Goal: Information Seeking & Learning: Check status

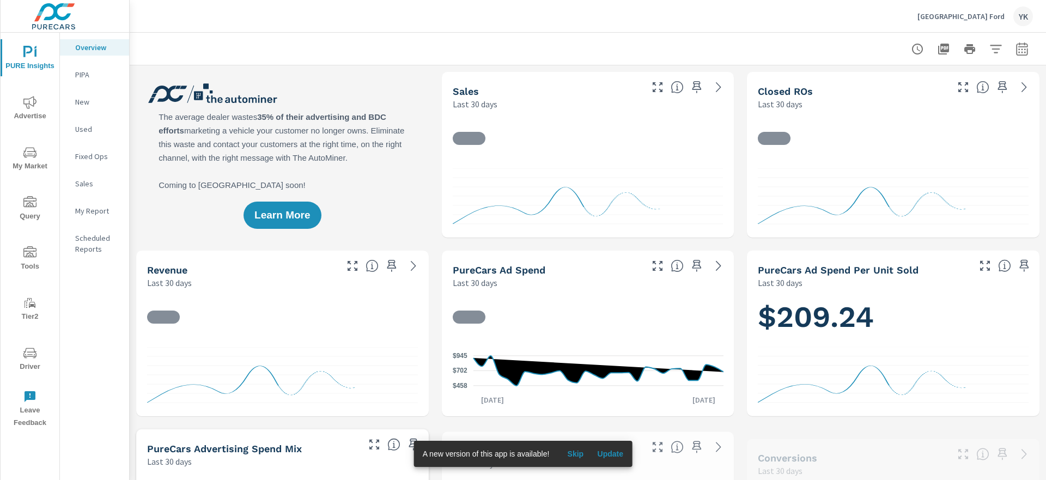
scroll to position [1, 0]
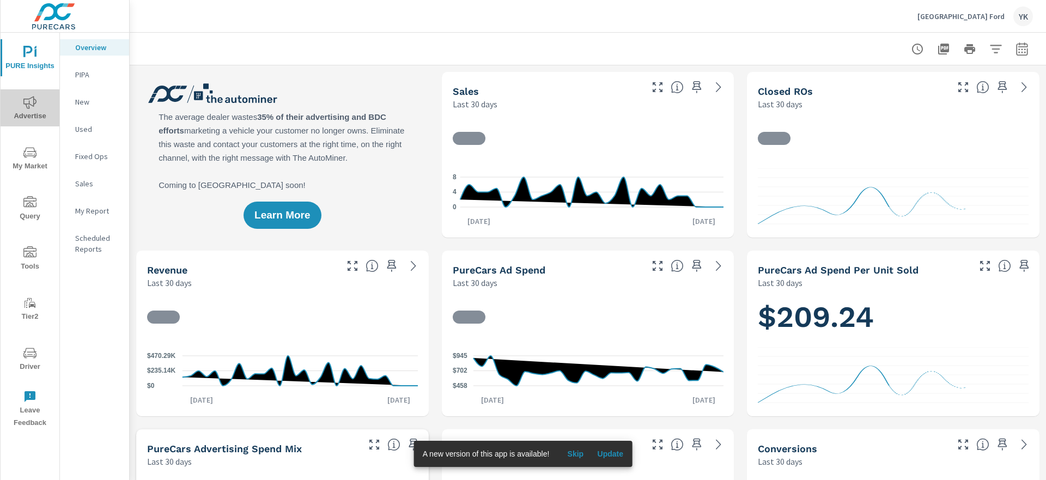
click at [38, 107] on span "Advertise" at bounding box center [30, 109] width 52 height 27
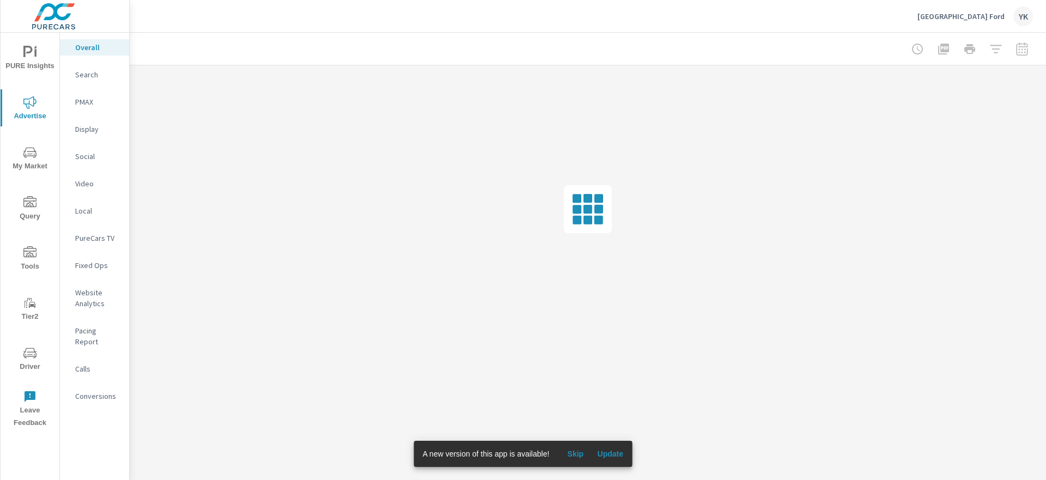
click at [93, 157] on p "Social" at bounding box center [97, 156] width 45 height 11
click at [600, 445] on button "Update" at bounding box center [610, 453] width 35 height 17
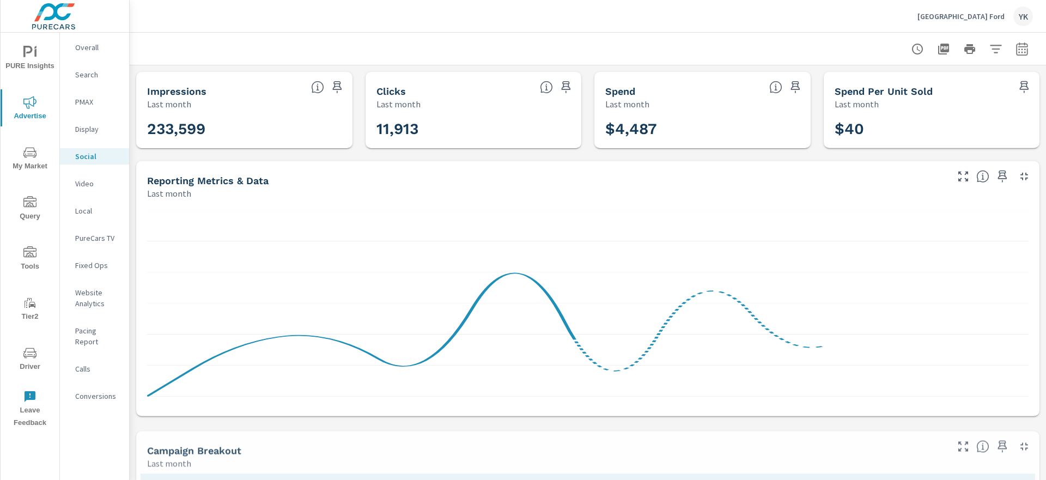
scroll to position [123, 0]
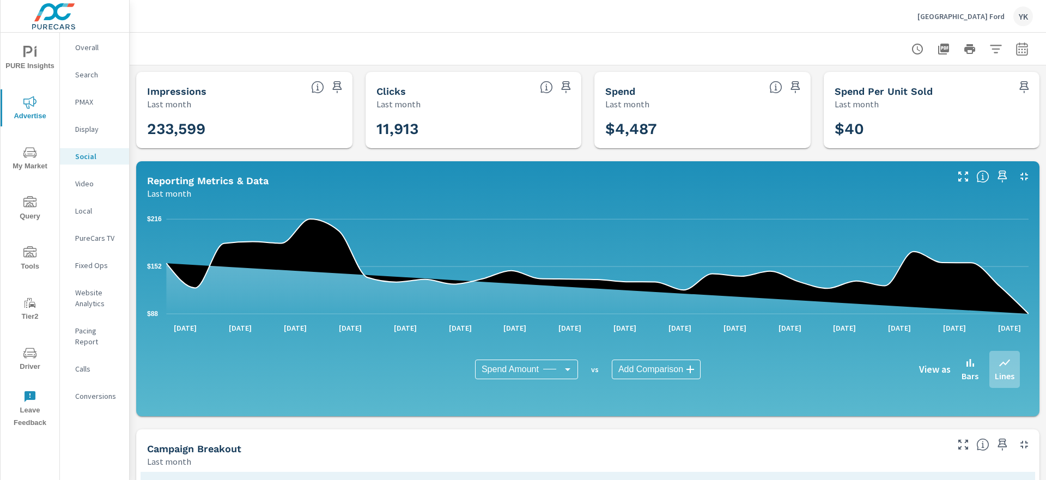
click at [1041, 58] on div at bounding box center [588, 49] width 916 height 32
click at [1029, 51] on button "button" at bounding box center [1022, 49] width 22 height 22
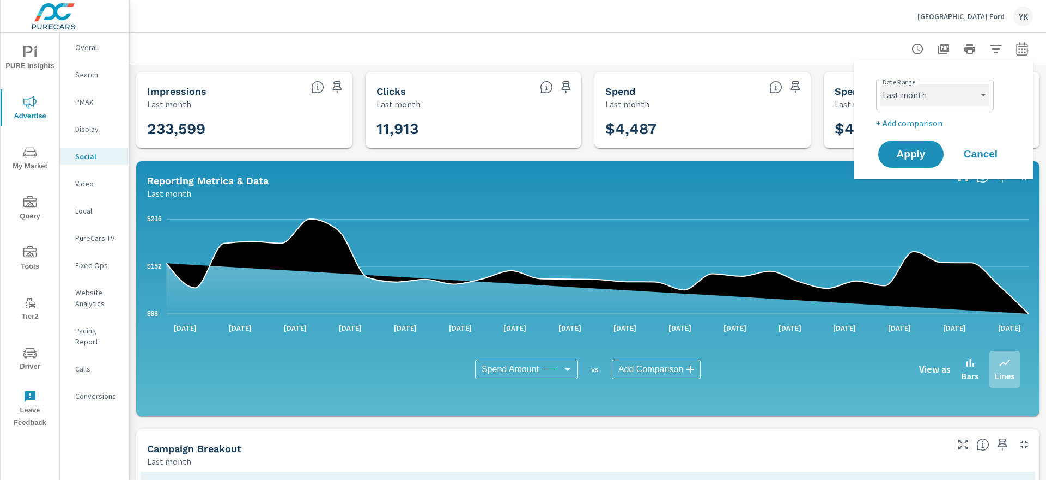
click at [926, 101] on select "Custom Yesterday Last week Last 7 days Last 14 days Last 30 days Last 45 days L…" at bounding box center [934, 95] width 109 height 22
click at [880, 84] on select "Custom Yesterday Last week Last 7 days Last 14 days Last 30 days Last 45 days L…" at bounding box center [934, 95] width 109 height 22
select select "Month to date"
click at [912, 157] on span "Apply" at bounding box center [911, 154] width 45 height 10
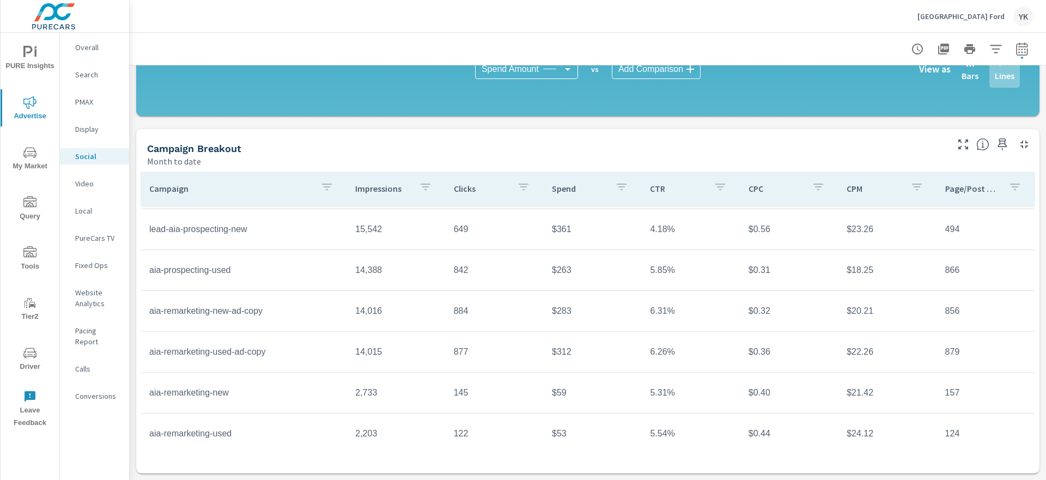
scroll to position [161, 0]
click at [95, 50] on p "Overall" at bounding box center [97, 47] width 45 height 11
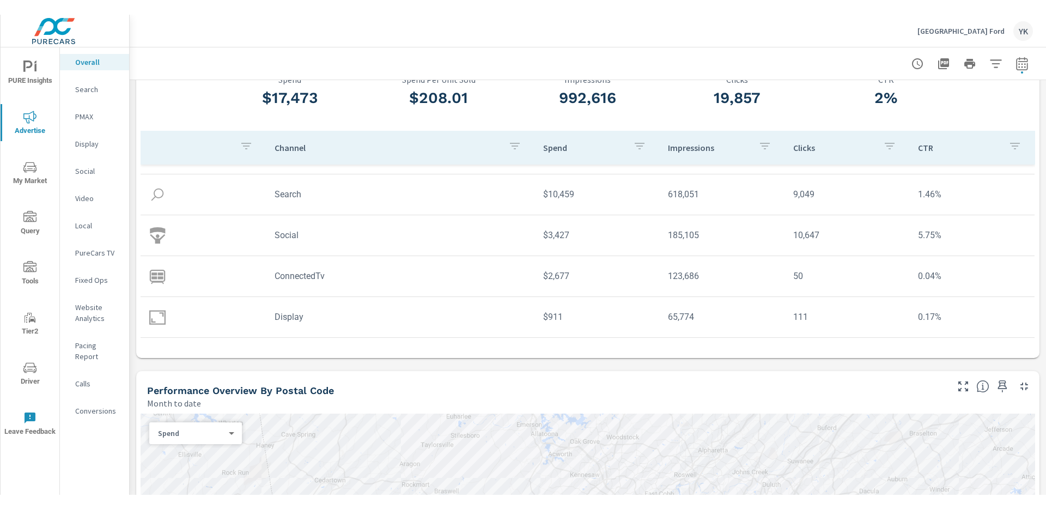
scroll to position [31, 0]
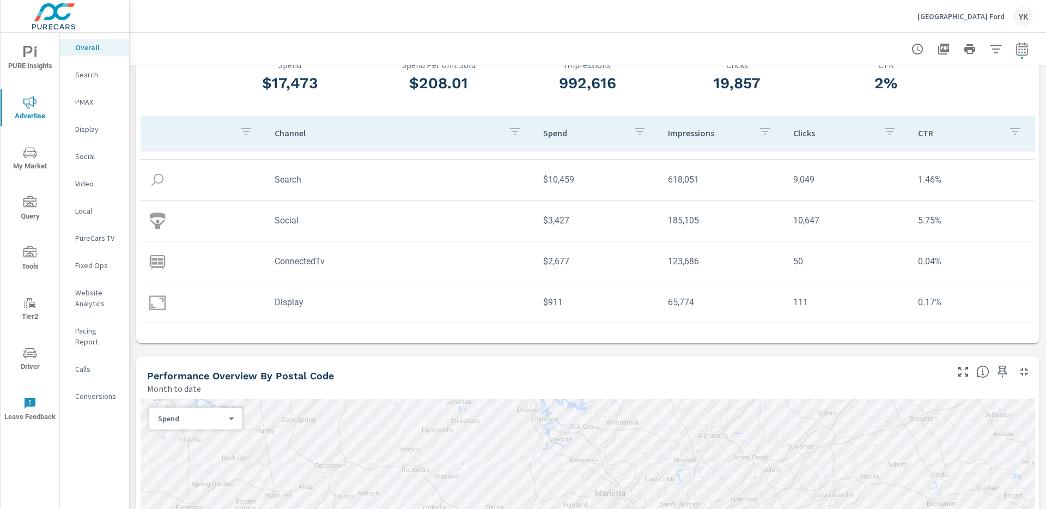
click at [33, 56] on icon "nav menu" at bounding box center [29, 52] width 13 height 13
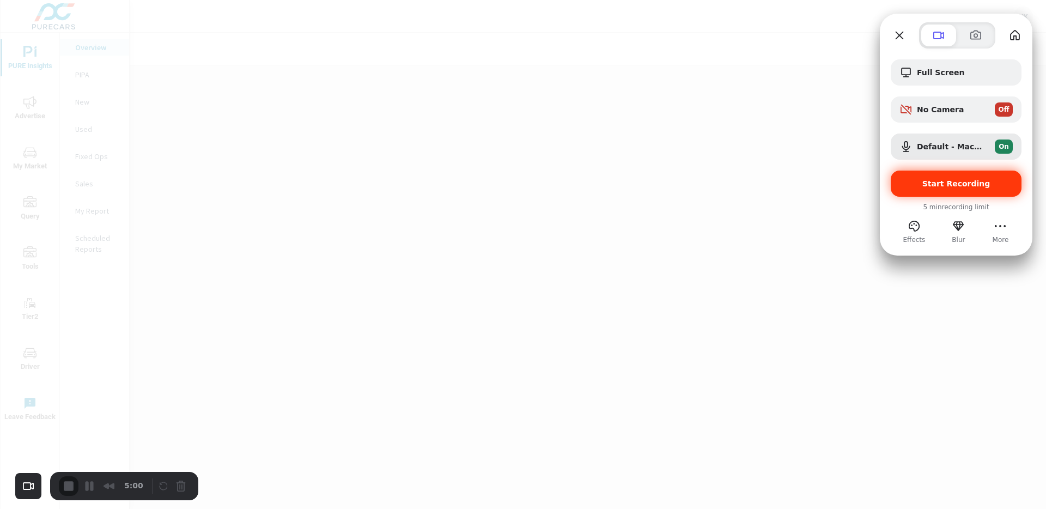
click at [940, 181] on span "Start Recording" at bounding box center [956, 183] width 68 height 9
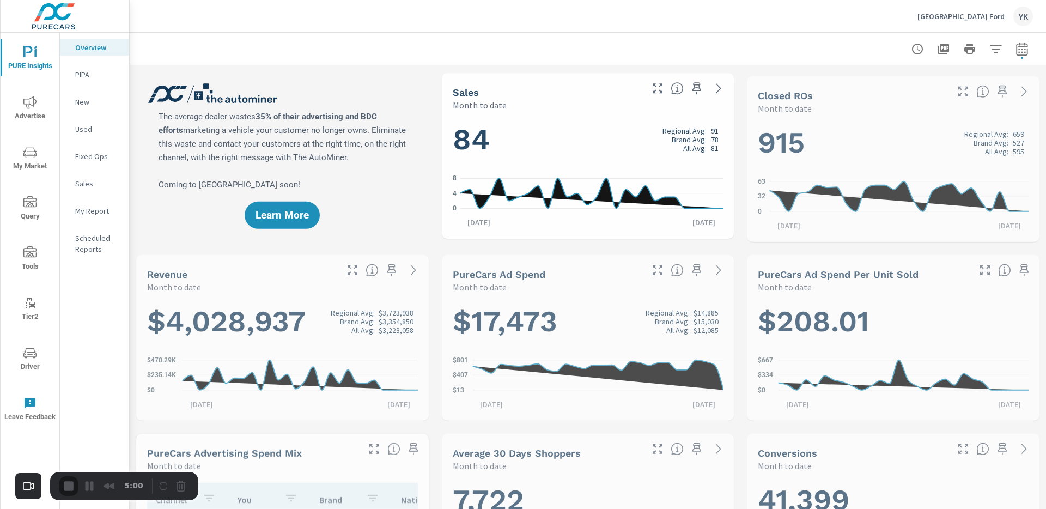
scroll to position [1, 0]
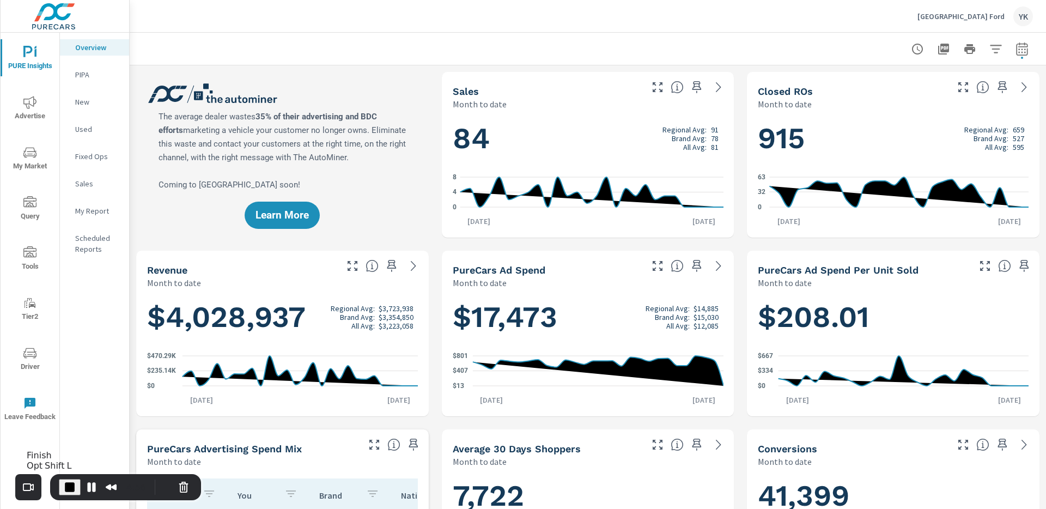
click at [69, 479] on span "End Recording" at bounding box center [69, 487] width 13 height 13
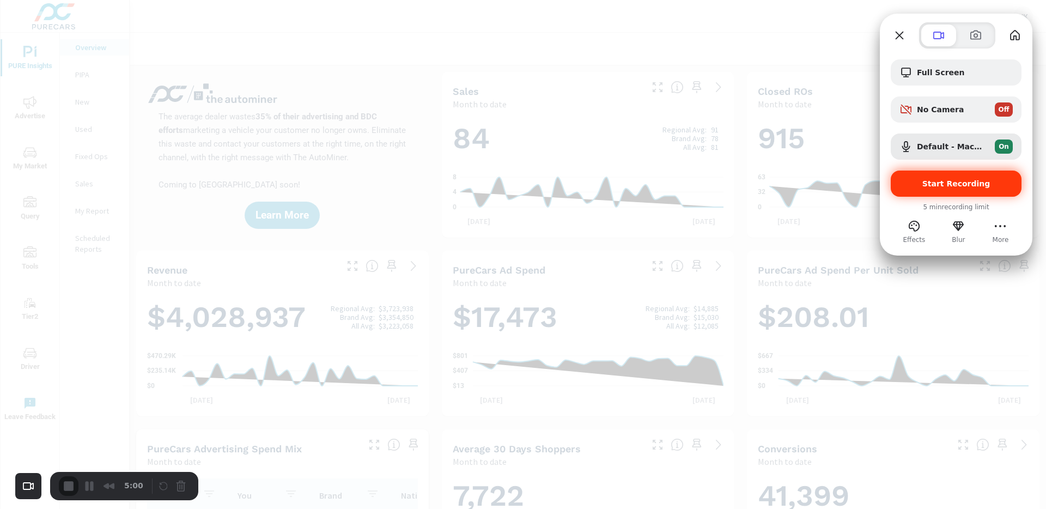
click at [972, 180] on span "Start Recording" at bounding box center [956, 183] width 68 height 9
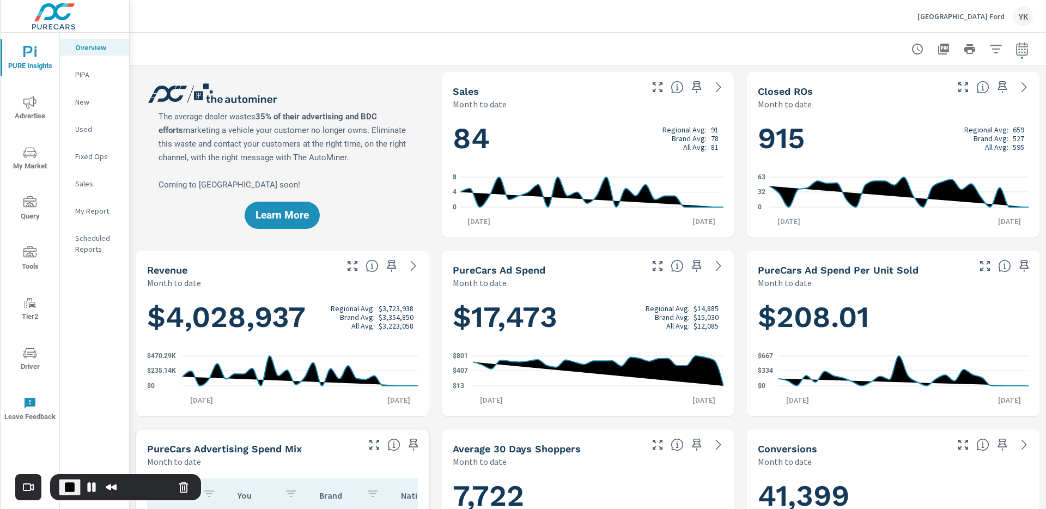
click at [925, 11] on div "Lithia Springs Ford YK" at bounding box center [588, 16] width 890 height 32
drag, startPoint x: 934, startPoint y: 14, endPoint x: 1008, endPoint y: 14, distance: 74.6
click at [1008, 14] on div "Lithia Springs Ford YK" at bounding box center [588, 16] width 890 height 32
click at [28, 106] on icon "nav menu" at bounding box center [29, 102] width 13 height 13
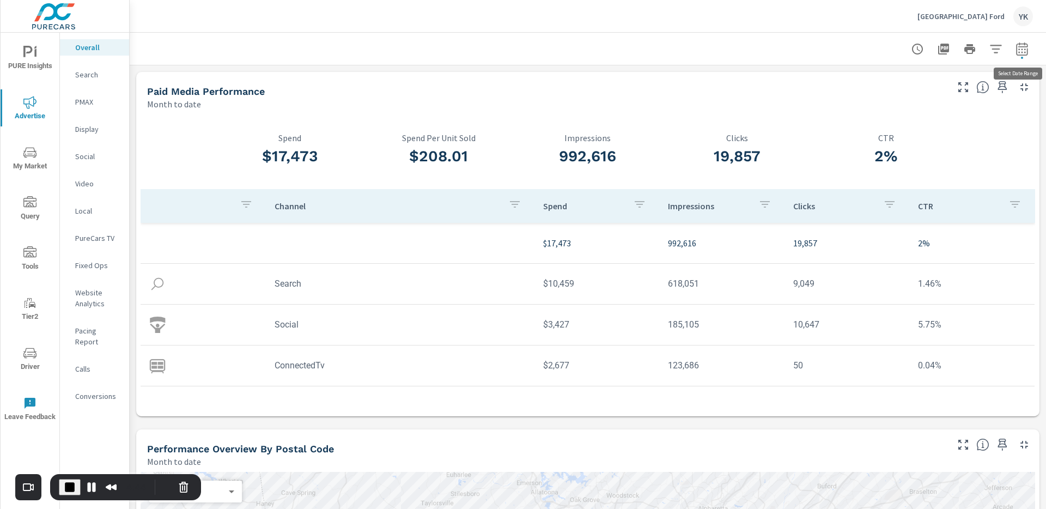
click at [1017, 45] on icon "button" at bounding box center [1021, 48] width 11 height 13
select select "Month to date"
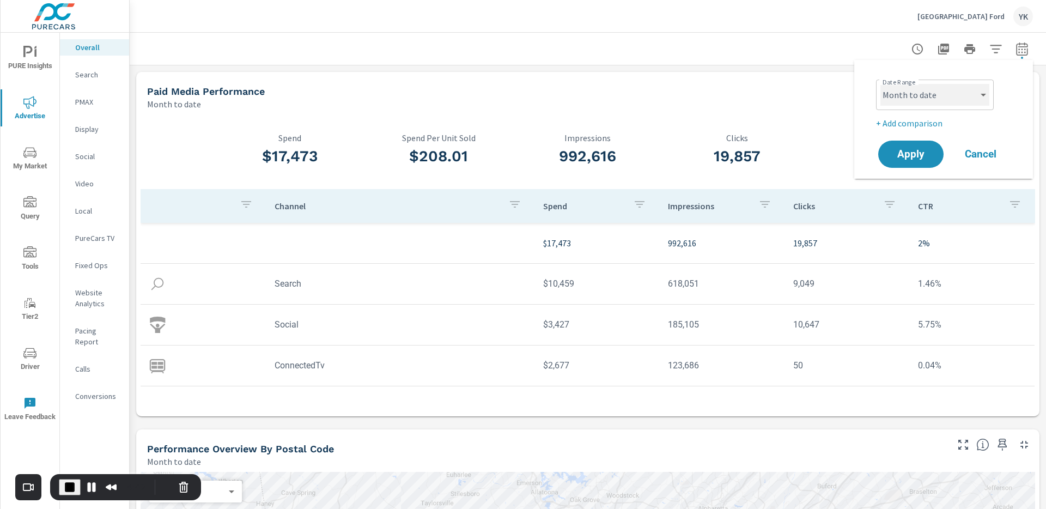
click at [913, 92] on select "Custom Yesterday Last week Last 7 days Last 14 days Last 30 days Last 45 days L…" at bounding box center [934, 95] width 109 height 22
click at [880, 84] on select "Custom Yesterday Last week Last 7 days Last 14 days Last 30 days Last 45 days L…" at bounding box center [934, 95] width 109 height 22
click at [922, 155] on span "Apply" at bounding box center [911, 154] width 45 height 10
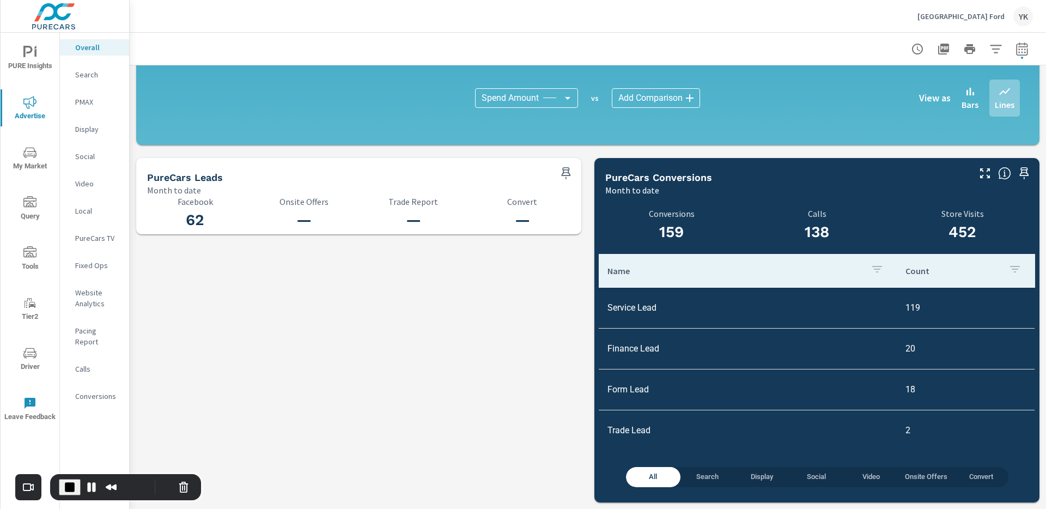
scroll to position [1073, 0]
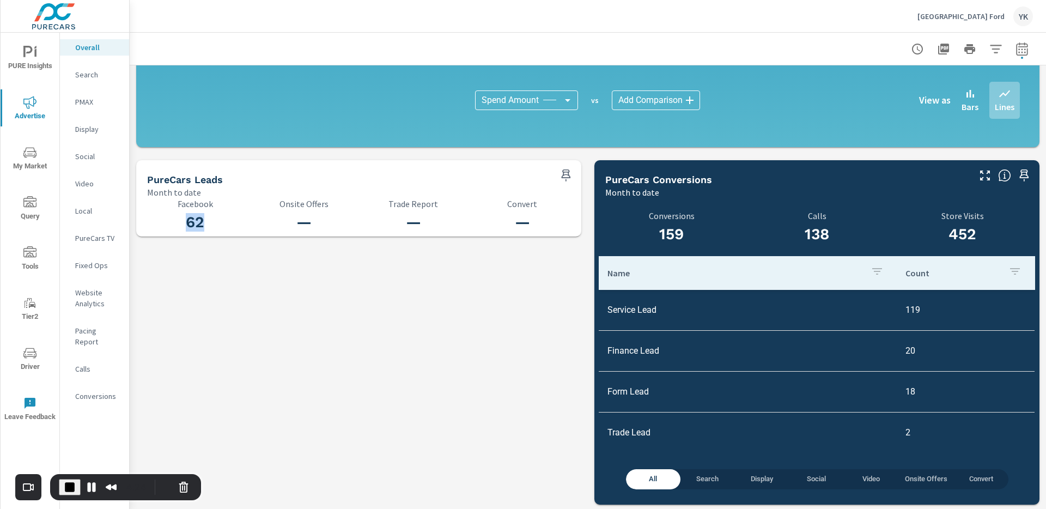
drag, startPoint x: 210, startPoint y: 223, endPoint x: 187, endPoint y: 222, distance: 22.9
click at [187, 222] on h3 "62" at bounding box center [195, 222] width 96 height 19
drag, startPoint x: 151, startPoint y: 195, endPoint x: 174, endPoint y: 195, distance: 22.9
click at [174, 195] on p "Month to date" at bounding box center [174, 192] width 54 height 13
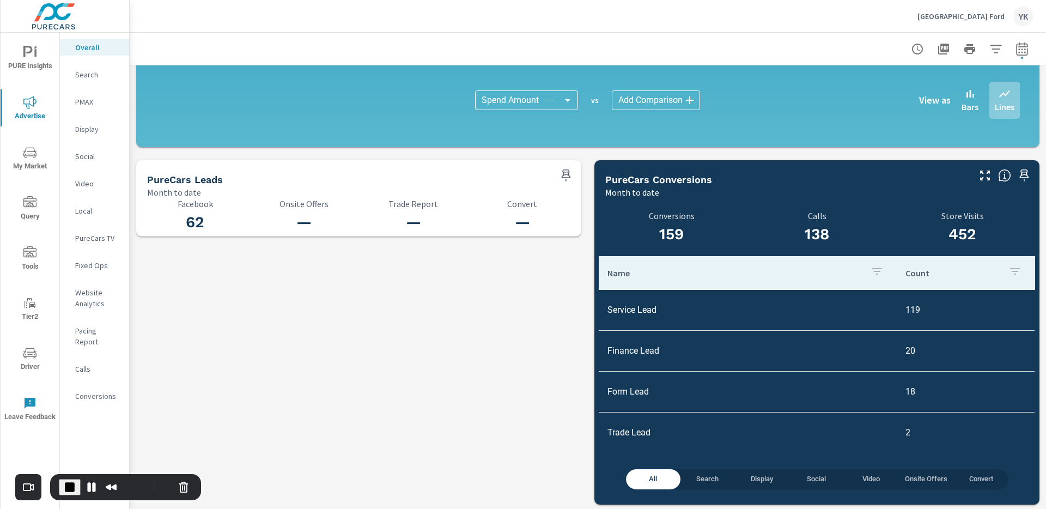
click at [88, 161] on p "Social" at bounding box center [97, 156] width 45 height 11
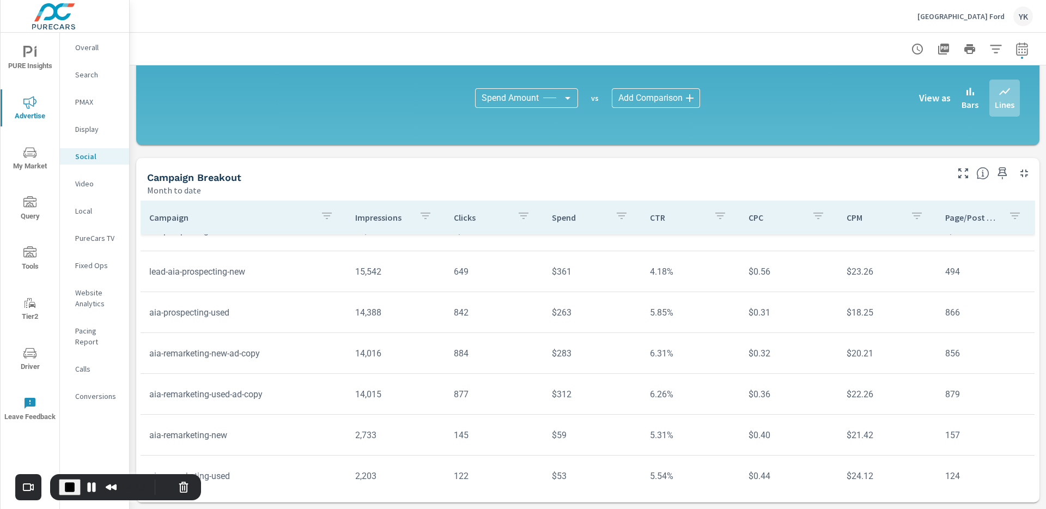
scroll to position [161, 0]
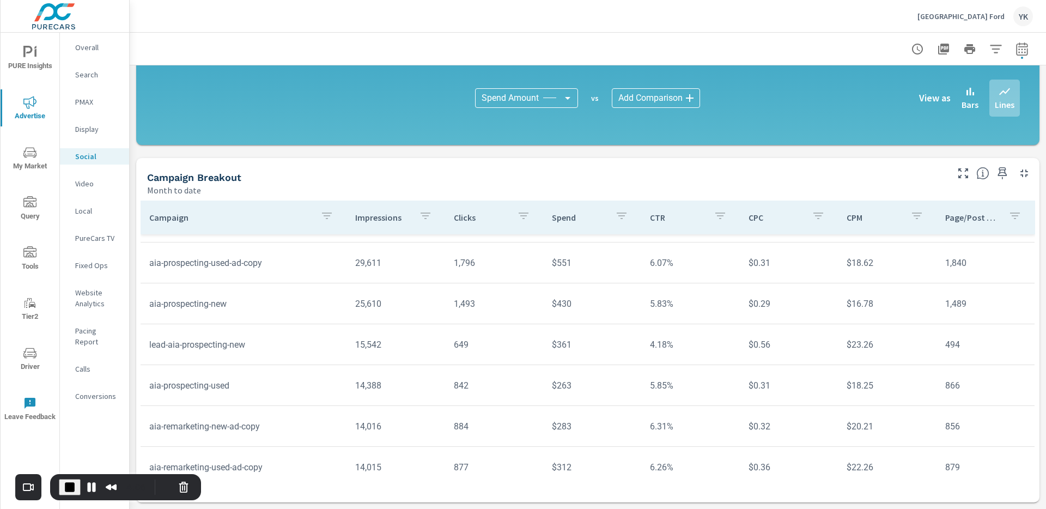
scroll to position [75, 0]
drag, startPoint x: 151, startPoint y: 343, endPoint x: 262, endPoint y: 343, distance: 111.1
click at [262, 343] on td "lead-aia-prospecting-new" at bounding box center [244, 344] width 206 height 28
drag, startPoint x: 144, startPoint y: 344, endPoint x: 983, endPoint y: 343, distance: 839.0
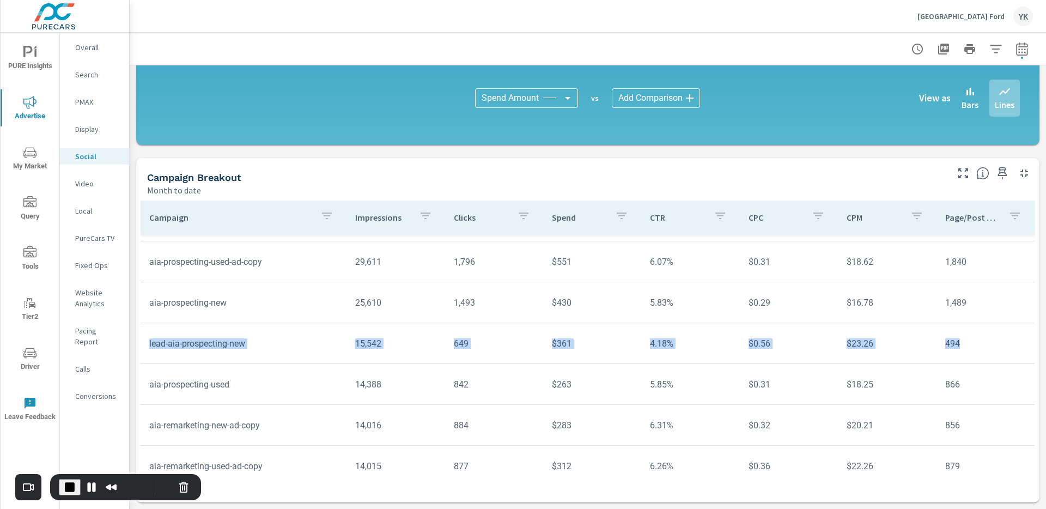
click at [983, 343] on tr "lead-aia-prospecting-new 15,542 649 $361 4.18% $0.56 $23.26 494" at bounding box center [588, 343] width 894 height 41
click at [464, 352] on td "649" at bounding box center [494, 344] width 98 height 28
click at [330, 219] on icon "button" at bounding box center [326, 215] width 13 height 13
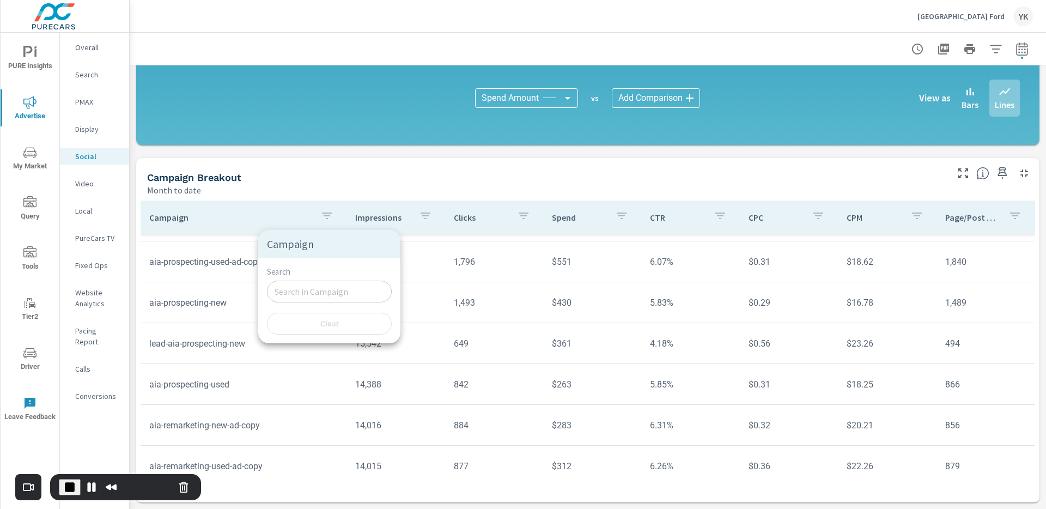
click at [299, 297] on input "Search" at bounding box center [329, 292] width 125 height 22
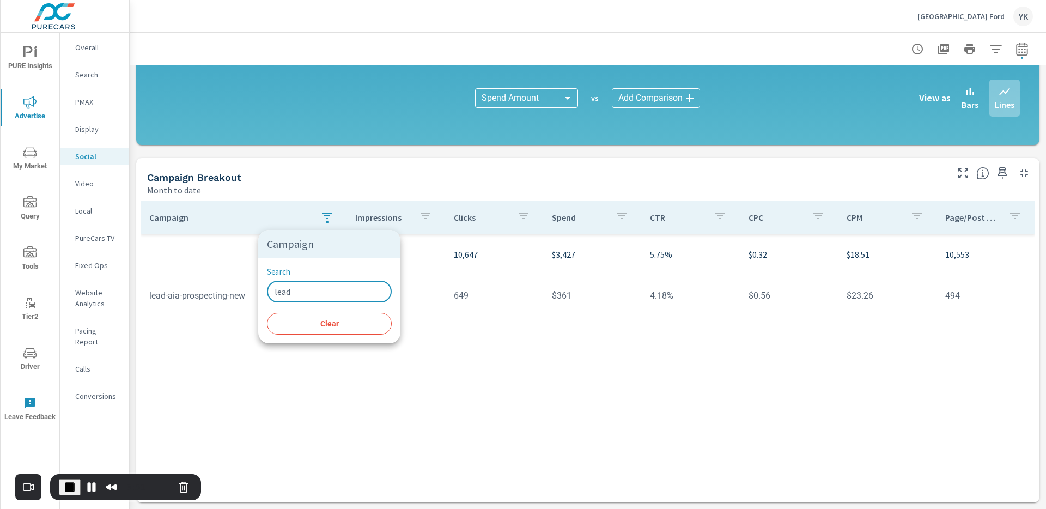
type input "lead"
click at [244, 437] on div at bounding box center [523, 254] width 1046 height 509
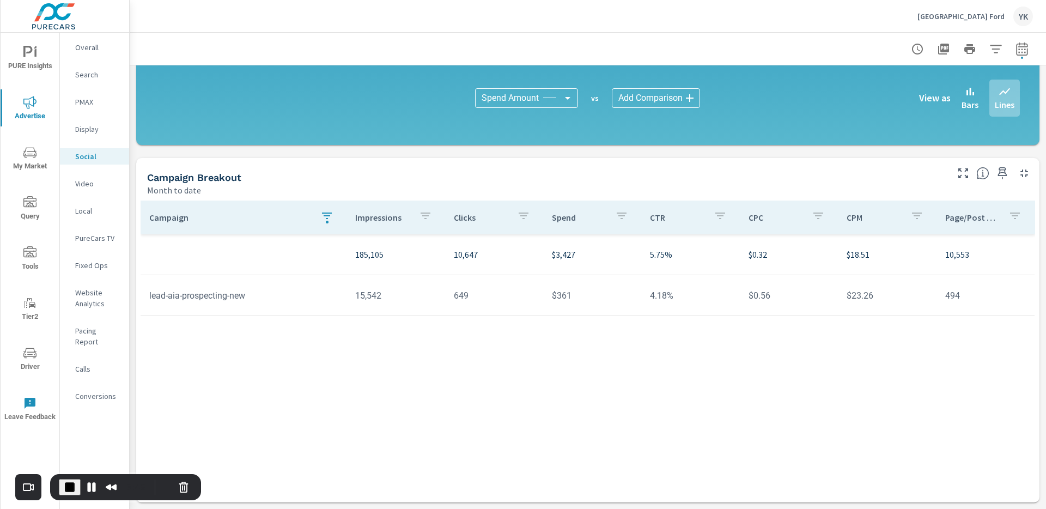
click at [328, 217] on icon "button" at bounding box center [326, 215] width 13 height 13
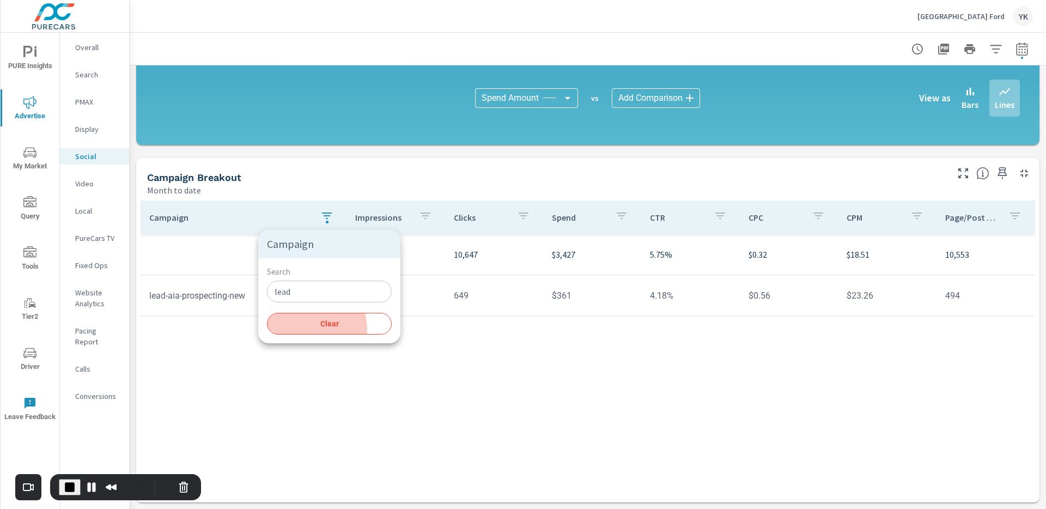
click at [301, 329] on button "Clear" at bounding box center [329, 324] width 125 height 22
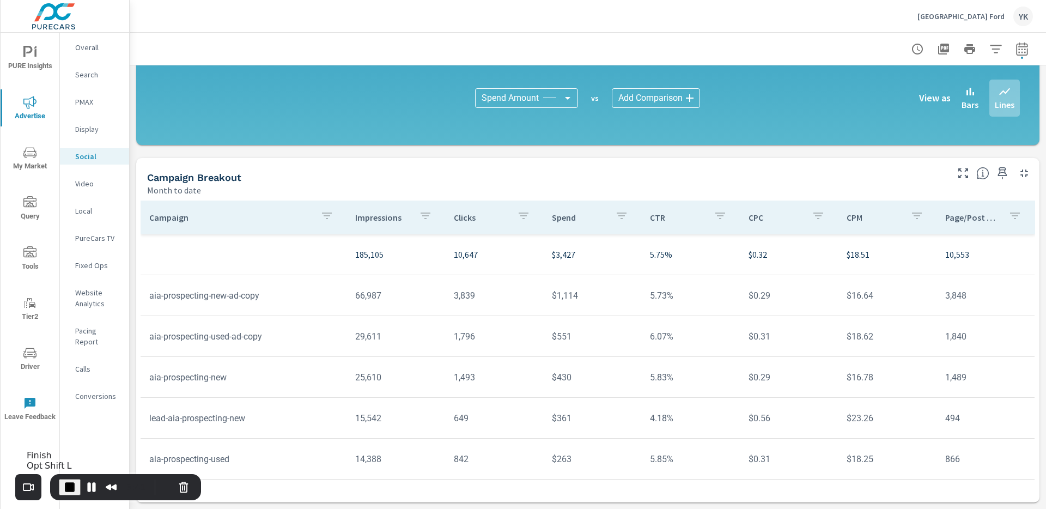
click at [66, 479] on span "End Recording" at bounding box center [69, 487] width 13 height 13
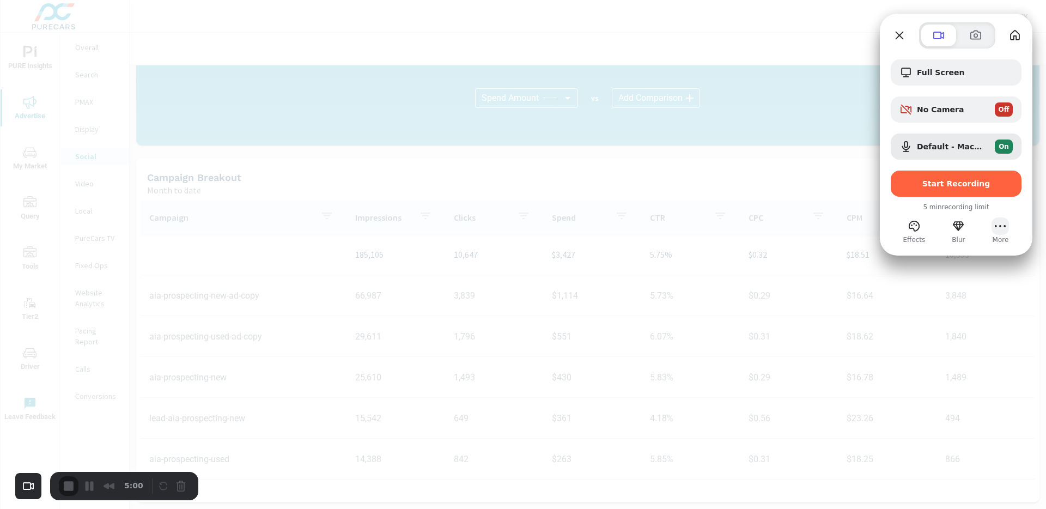
click at [1001, 226] on button "More (11 unread)" at bounding box center [1000, 225] width 17 height 17
click at [966, 188] on span "Start Recording" at bounding box center [956, 183] width 68 height 9
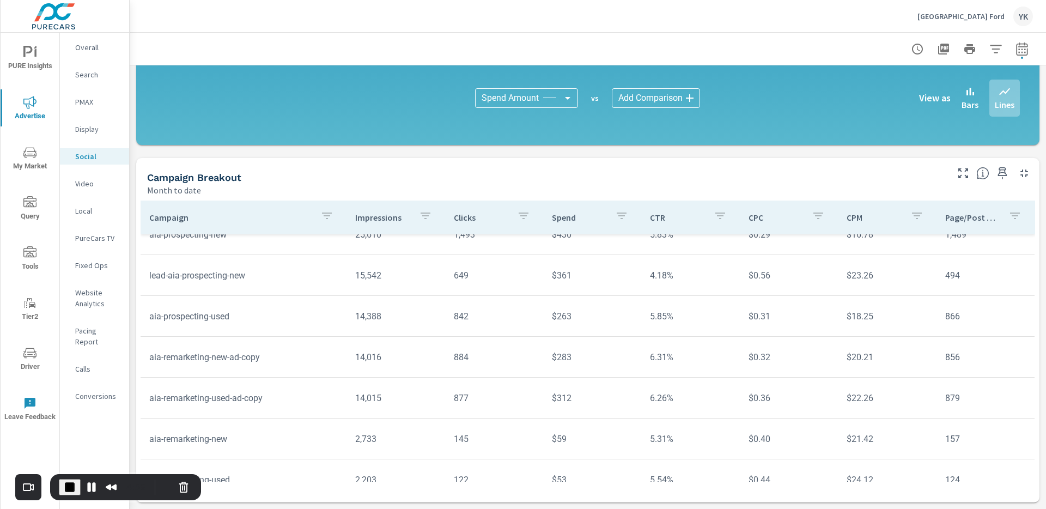
scroll to position [161, 0]
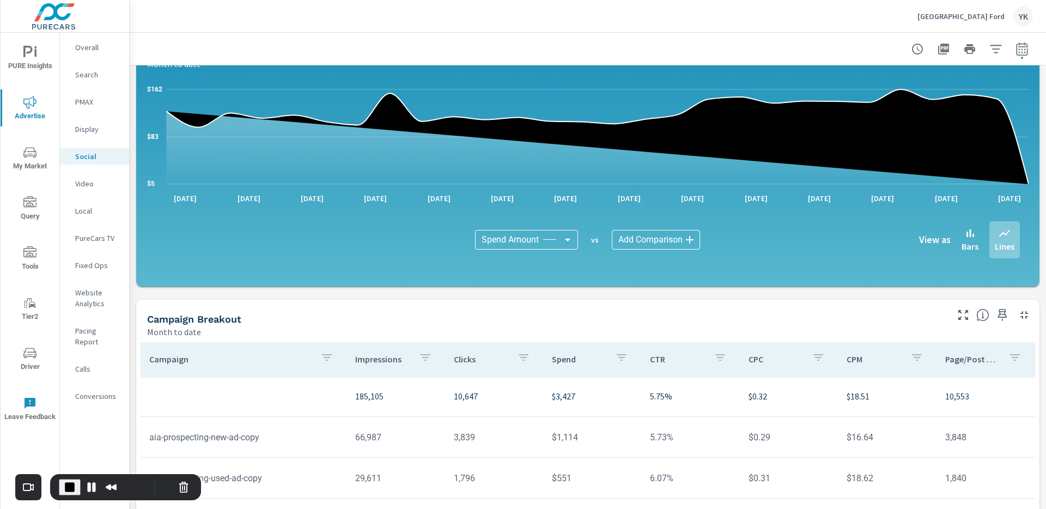
scroll to position [140, 0]
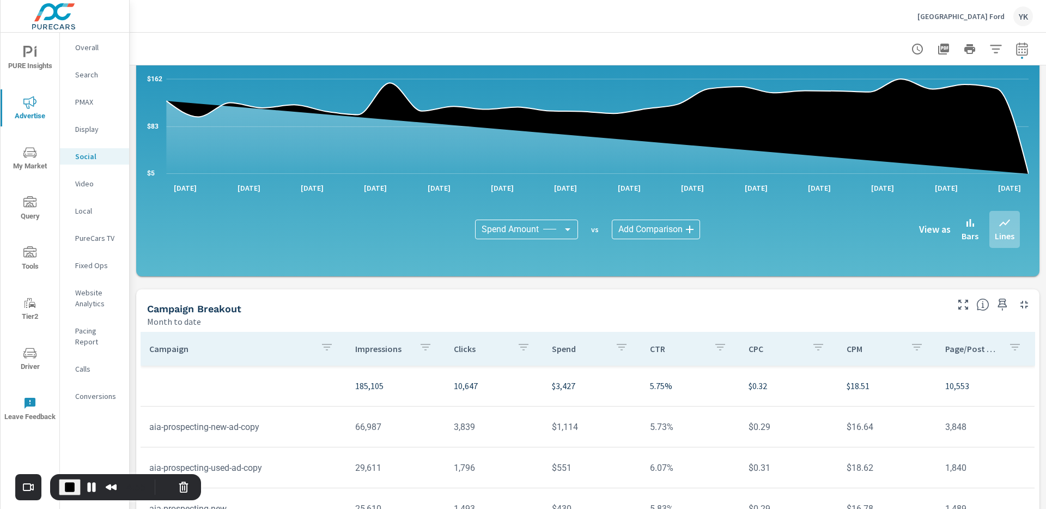
click at [75, 479] on button "End Recording" at bounding box center [70, 487] width 22 height 16
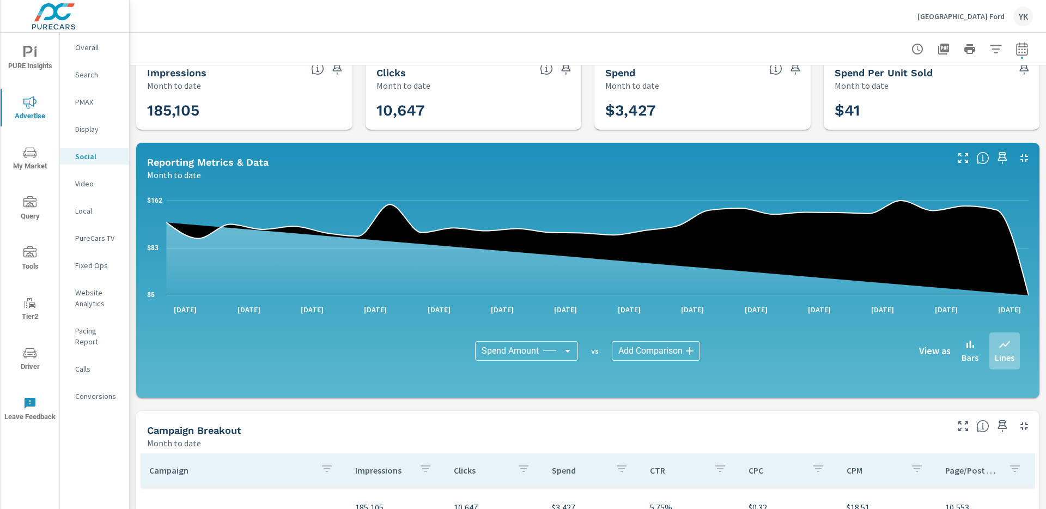
scroll to position [16, 0]
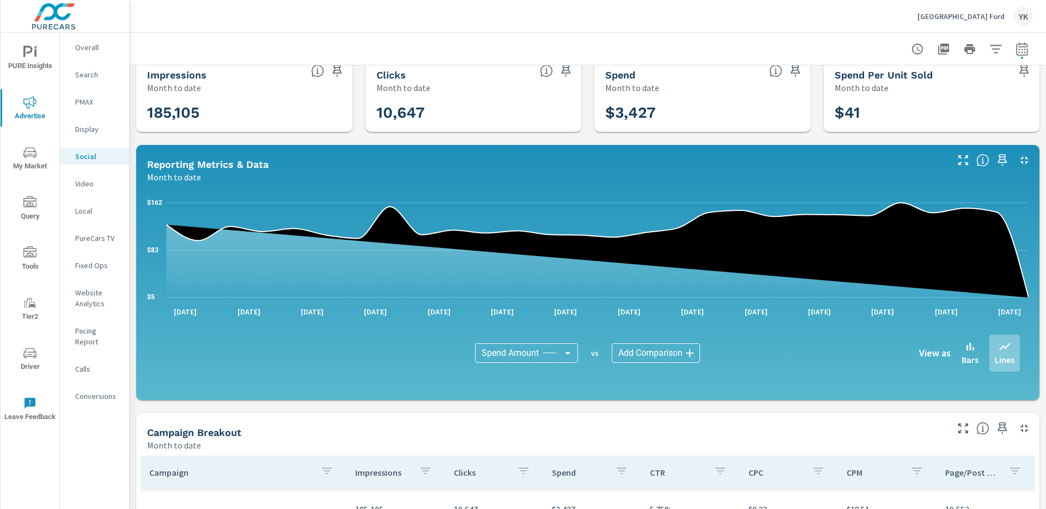
click at [34, 57] on icon "nav menu" at bounding box center [29, 52] width 13 height 13
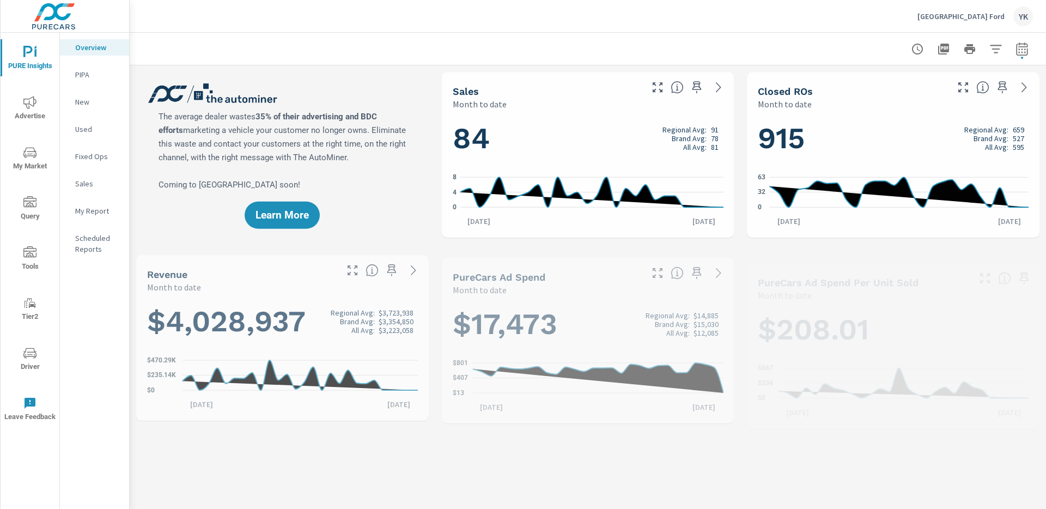
scroll to position [1, 0]
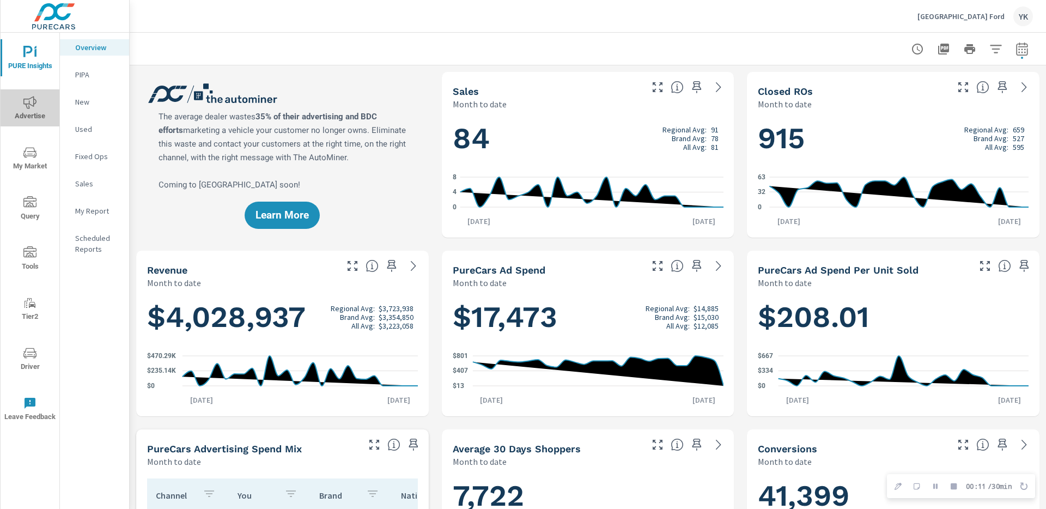
click at [41, 112] on span "Advertise" at bounding box center [30, 109] width 52 height 27
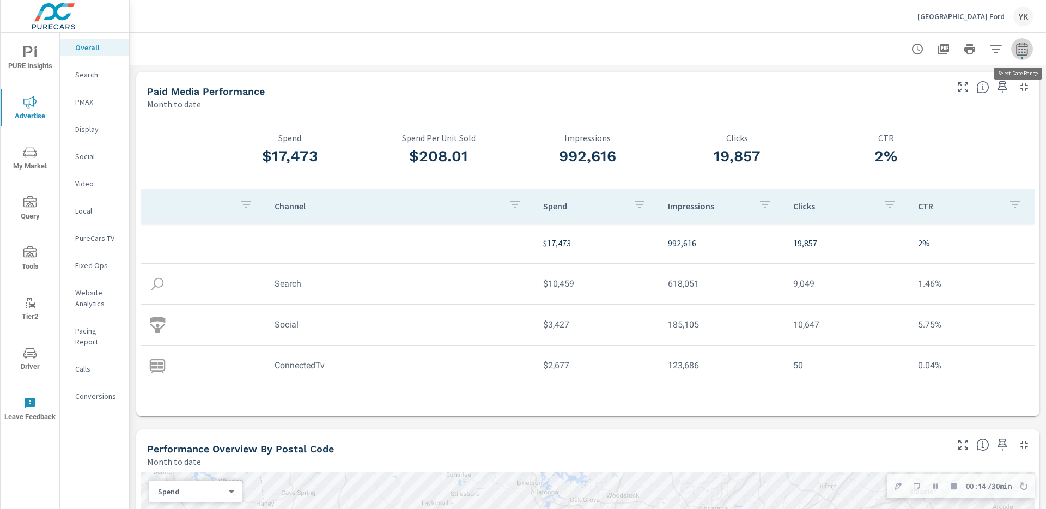
click at [1031, 48] on button "button" at bounding box center [1022, 49] width 22 height 22
select select "Month to date"
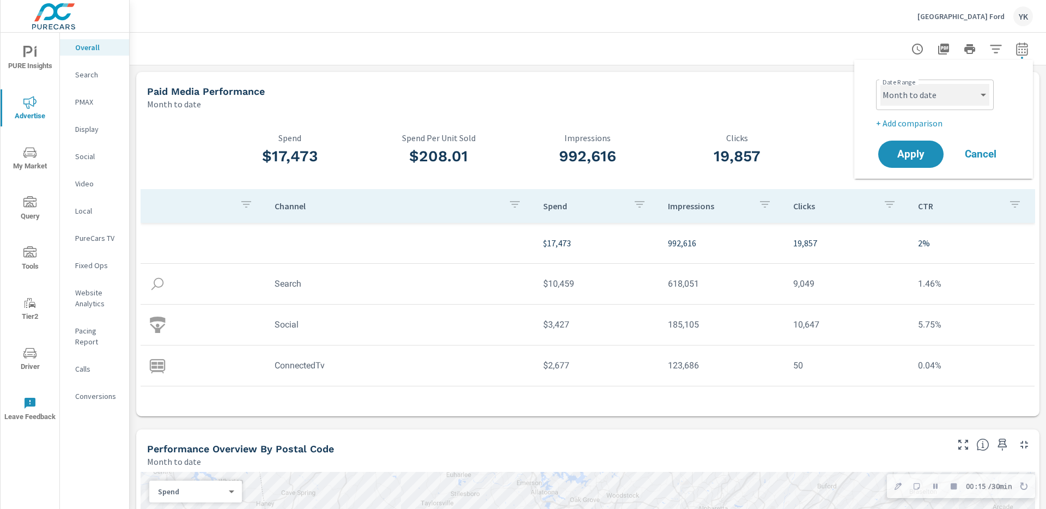
click at [946, 96] on select "Custom Yesterday Last week Last 7 days Last 14 days Last 30 days Last 45 days L…" at bounding box center [934, 95] width 109 height 22
click at [899, 154] on span "Apply" at bounding box center [911, 154] width 45 height 10
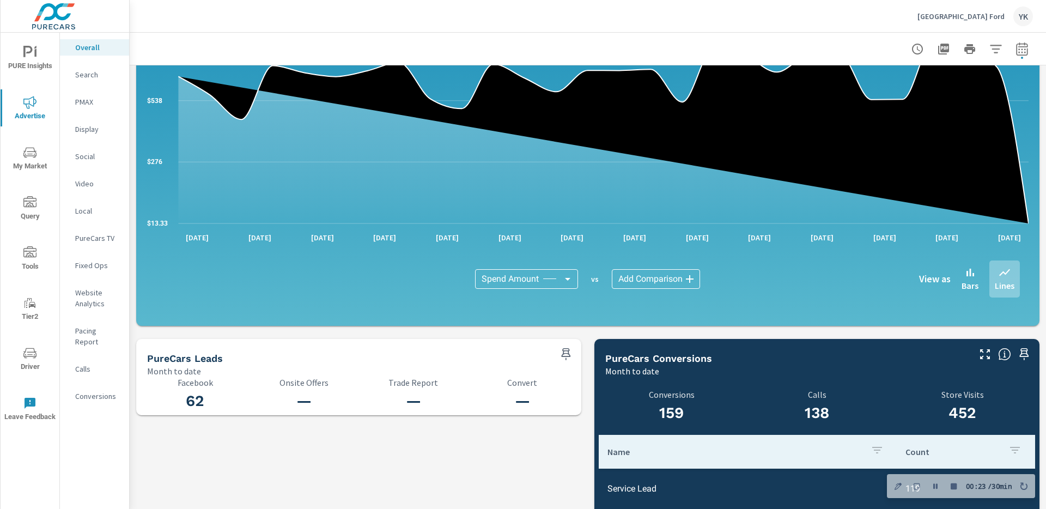
scroll to position [1075, 0]
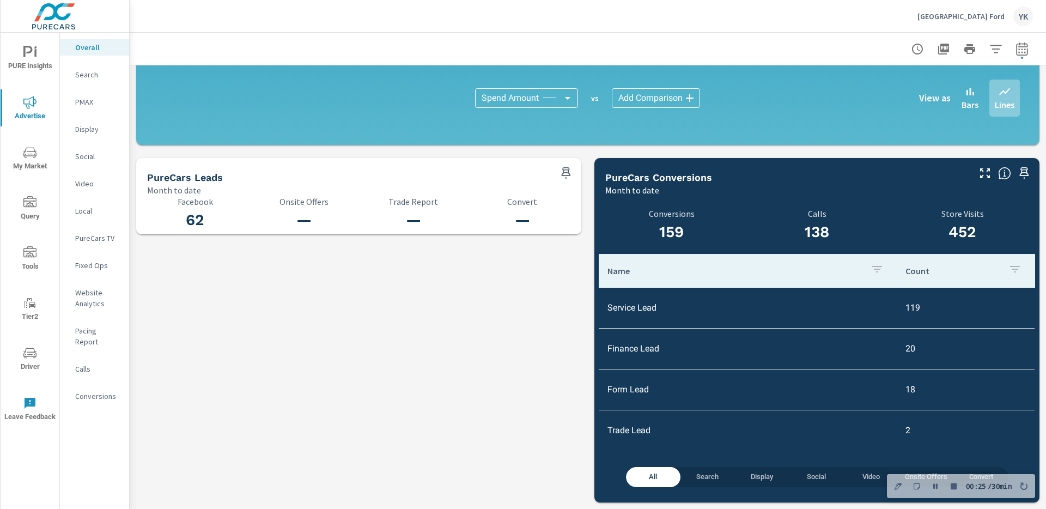
click at [220, 212] on h3 "62" at bounding box center [195, 220] width 96 height 19
drag, startPoint x: 216, startPoint y: 214, endPoint x: 183, endPoint y: 195, distance: 39.1
click at [183, 195] on div "PureCars Leads Month to date 62 Facebook — Onsite Offers — Trade Report — Conve…" at bounding box center [358, 196] width 445 height 76
click at [190, 207] on div "62 Facebook" at bounding box center [195, 215] width 96 height 37
click at [85, 158] on p "Social" at bounding box center [97, 156] width 45 height 11
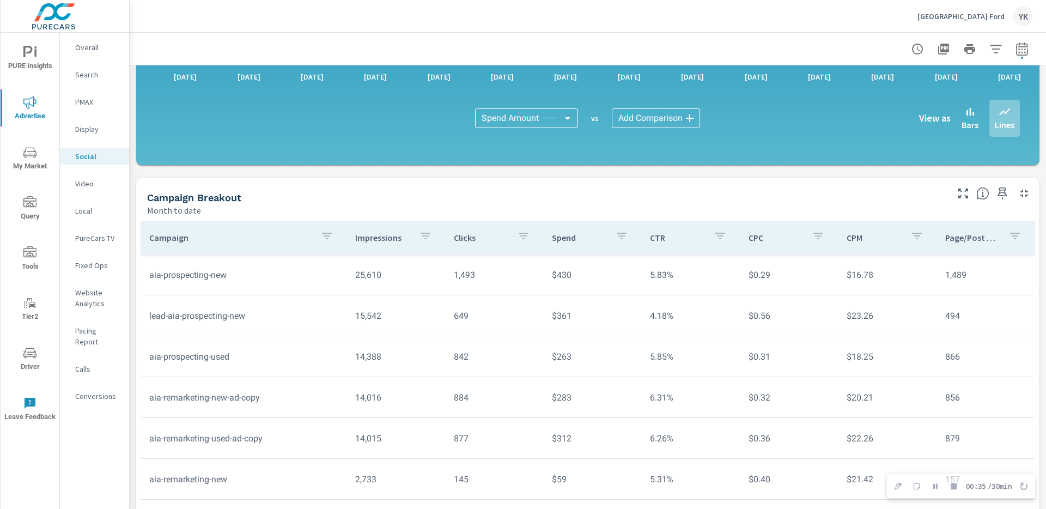
scroll to position [271, 0]
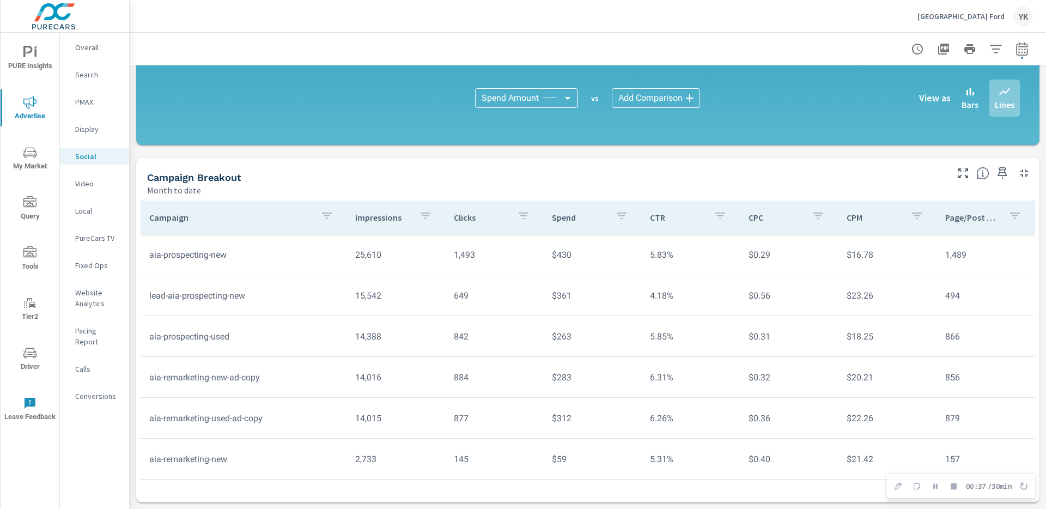
click at [149, 297] on td "lead-aia-prospecting-new" at bounding box center [244, 296] width 206 height 28
drag, startPoint x: 149, startPoint y: 297, endPoint x: 683, endPoint y: 311, distance: 534.1
click at [683, 311] on tr "lead-aia-prospecting-new 15,542 649 $361 4.18% $0.56 $23.26 494" at bounding box center [588, 295] width 894 height 41
click at [328, 218] on icon "button" at bounding box center [326, 215] width 13 height 13
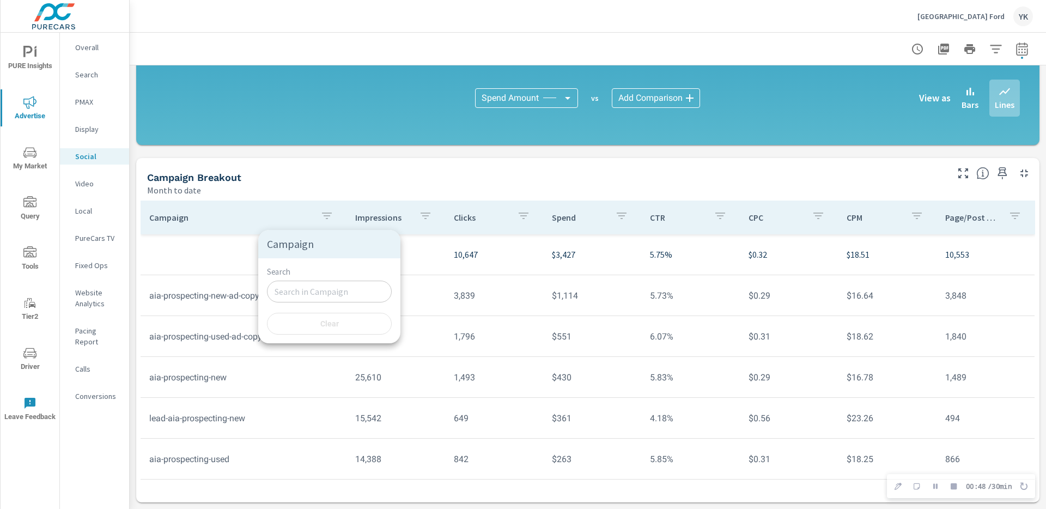
click at [311, 294] on input "Search" at bounding box center [329, 292] width 125 height 22
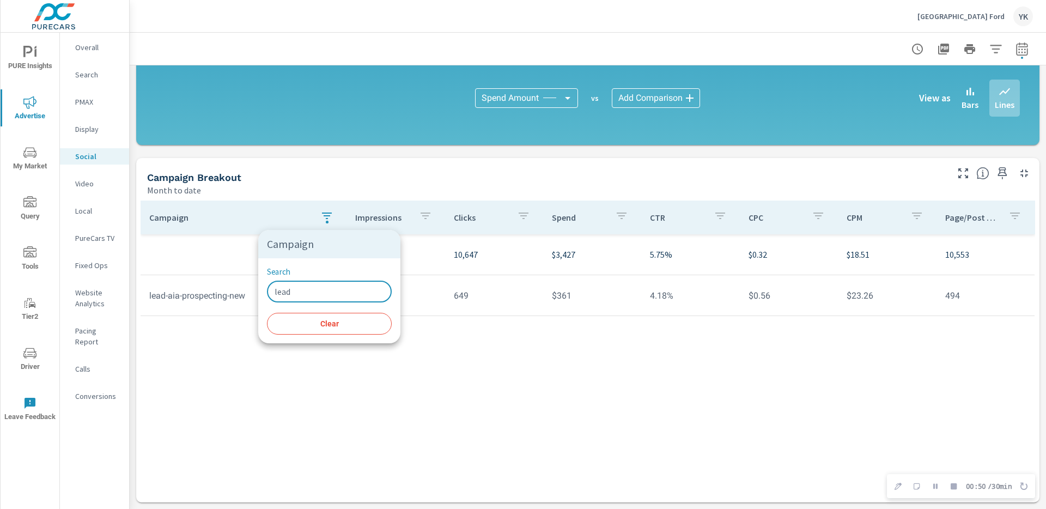
type input "lead"
click at [254, 404] on div at bounding box center [523, 254] width 1046 height 509
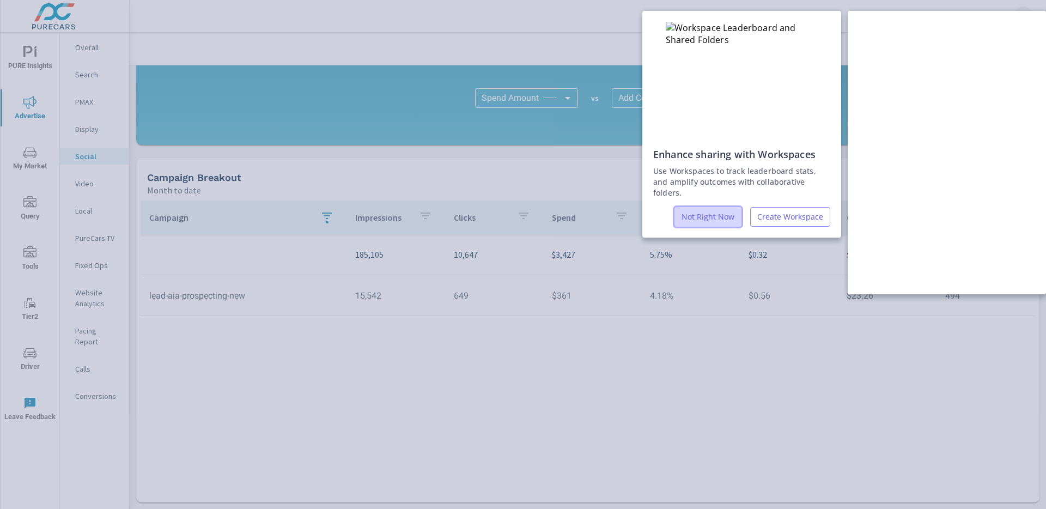
click at [703, 210] on button "Not Right Now" at bounding box center [707, 217] width 67 height 20
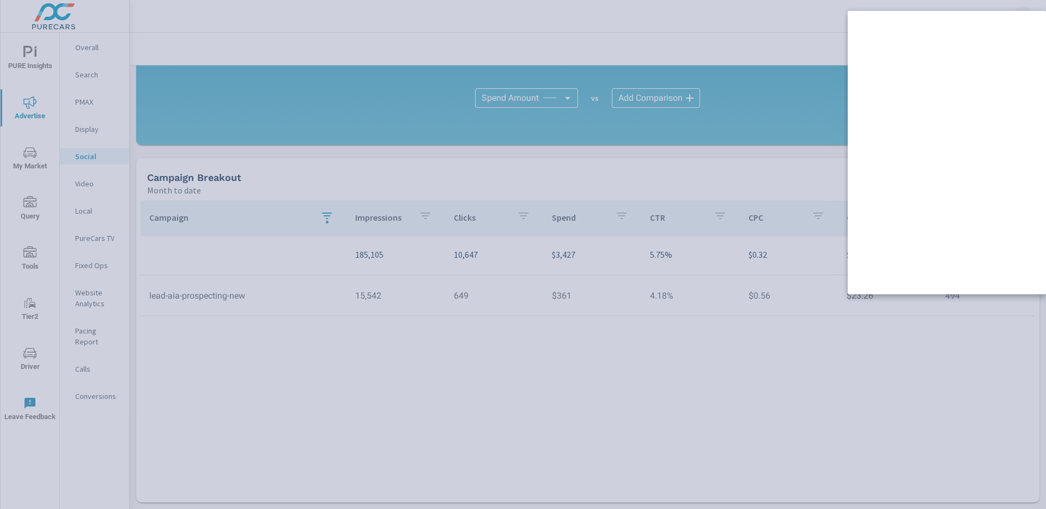
scroll to position [192, 0]
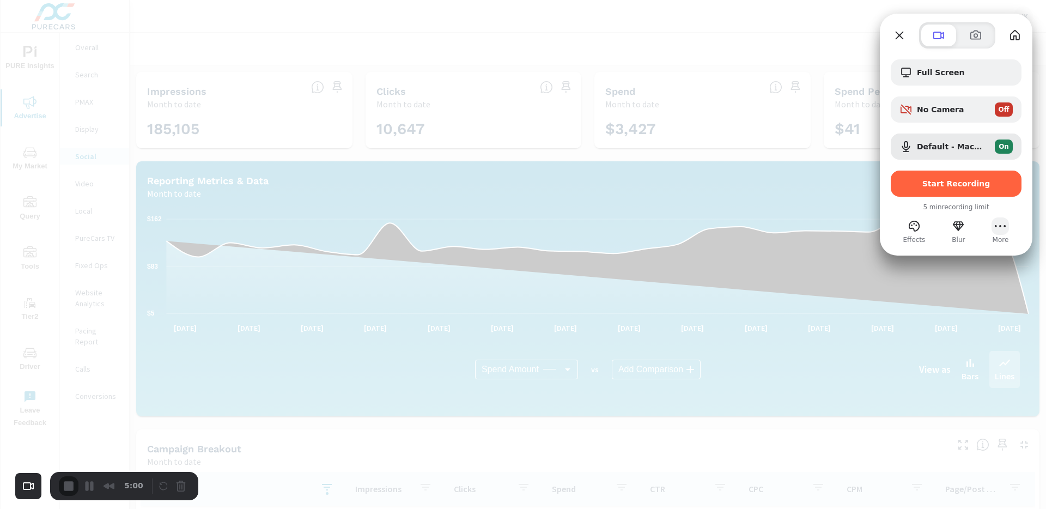
click at [996, 230] on button "More (11 unread)" at bounding box center [1000, 225] width 17 height 17
click at [945, 95] on span "Settings" at bounding box center [944, 99] width 36 height 10
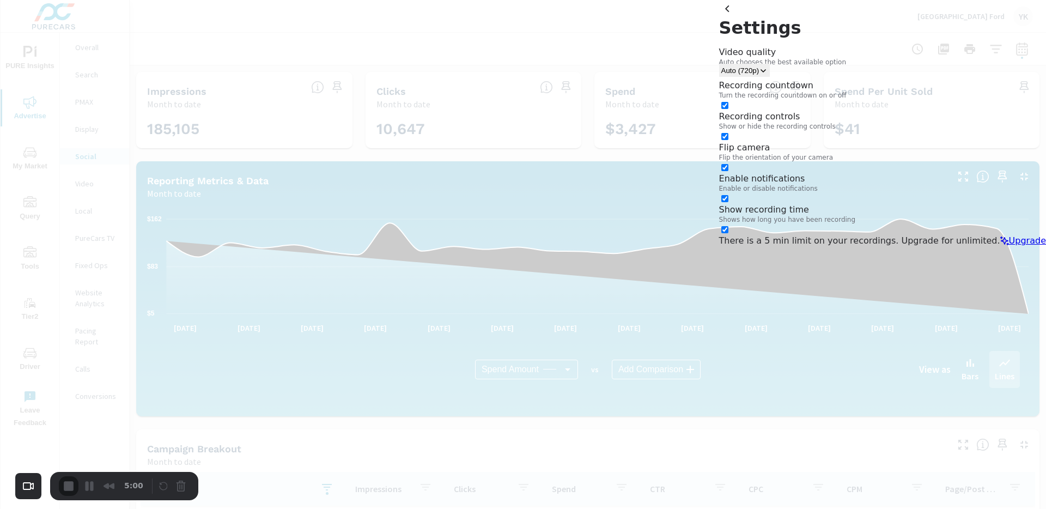
click at [669, 217] on div at bounding box center [523, 254] width 1046 height 509
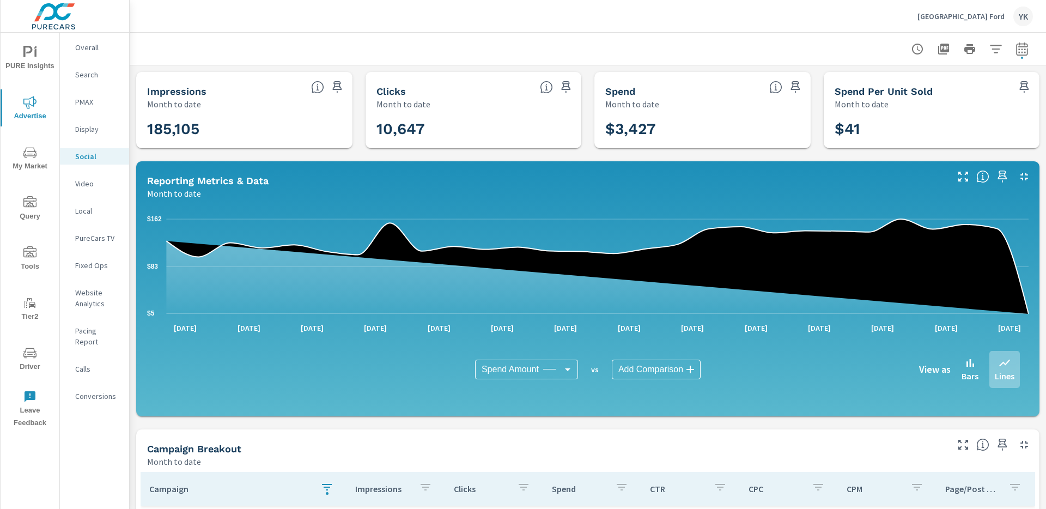
click at [35, 50] on icon "nav menu" at bounding box center [35, 52] width 2 height 8
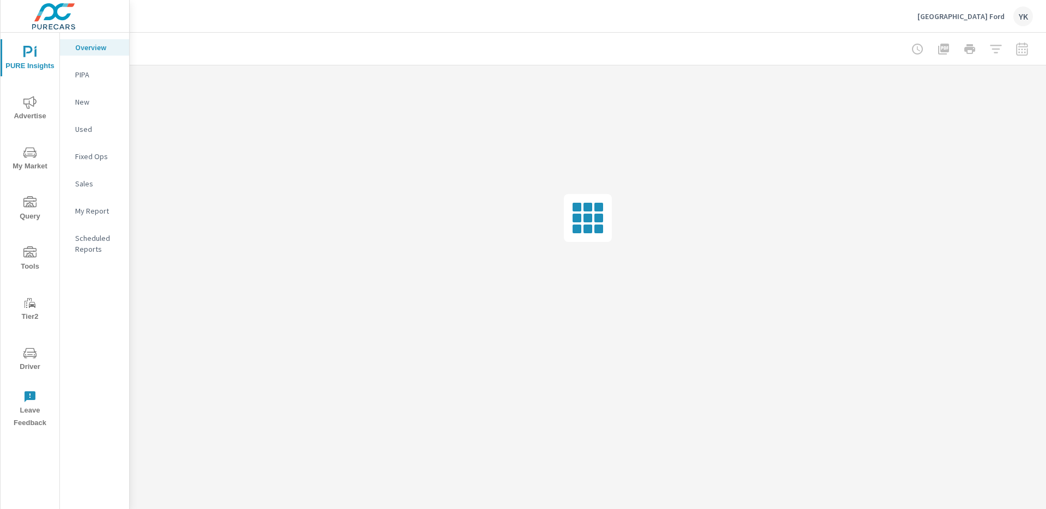
click at [35, 50] on icon "nav menu" at bounding box center [35, 52] width 2 height 8
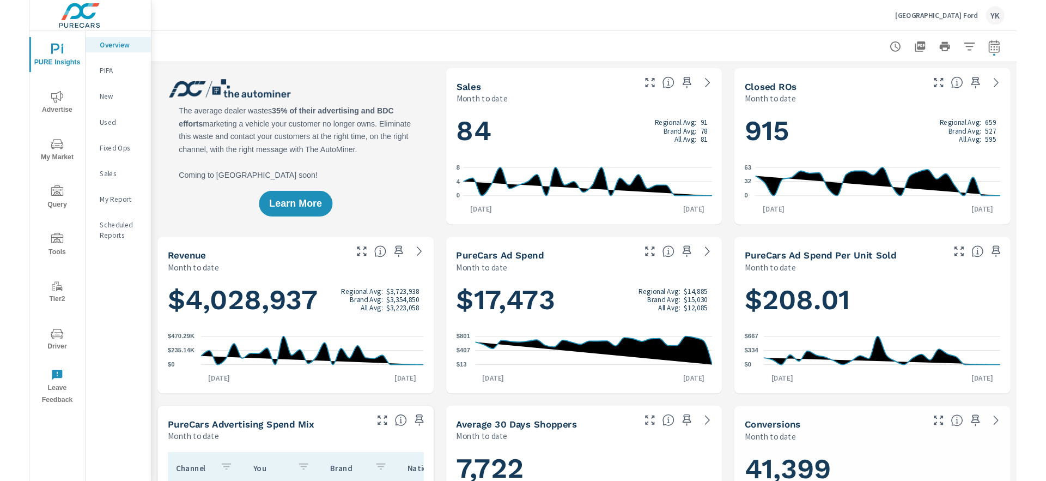
scroll to position [1, 0]
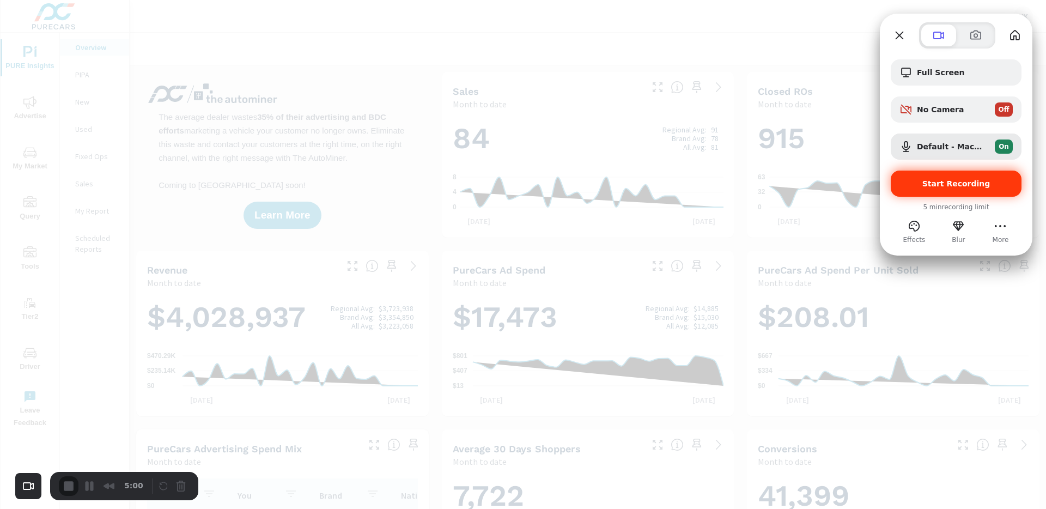
click at [965, 182] on span "Start Recording" at bounding box center [956, 183] width 68 height 9
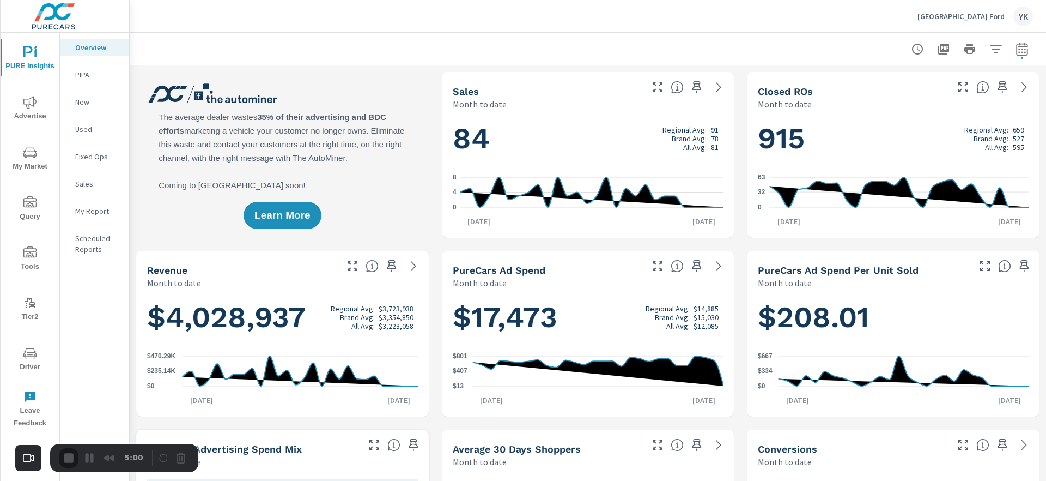
click at [34, 99] on icon "nav menu" at bounding box center [29, 102] width 13 height 13
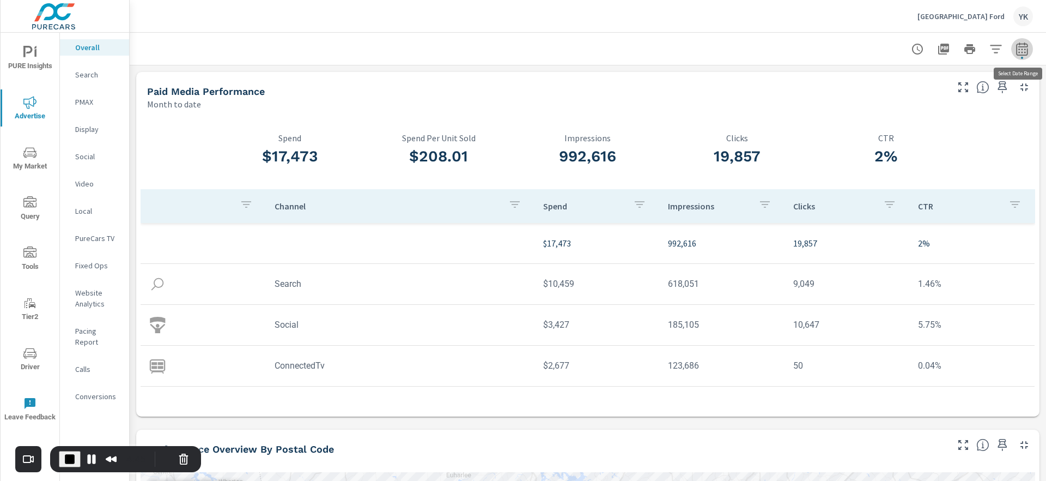
click at [1021, 51] on icon "button" at bounding box center [1022, 48] width 13 height 13
select select "Month to date"
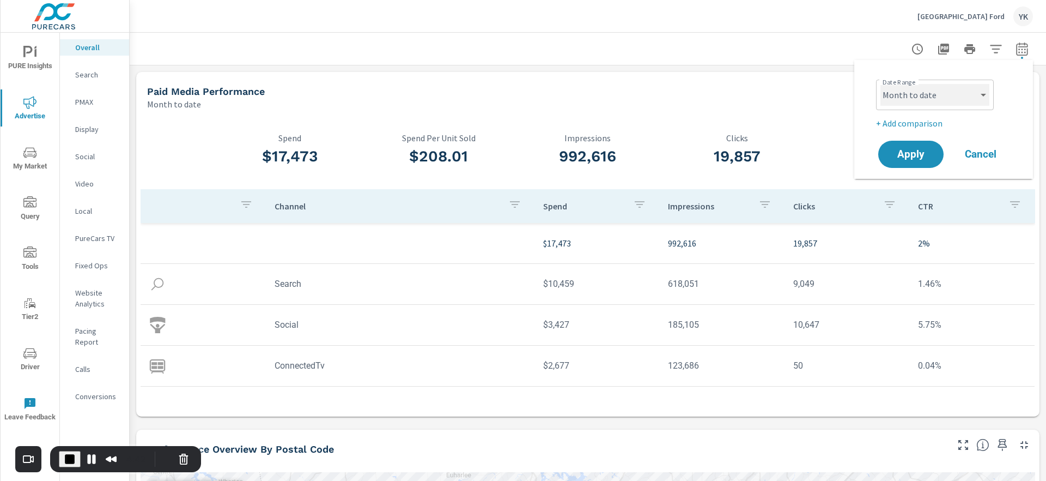
click at [915, 96] on select "Custom Yesterday Last week Last 7 days Last 14 days Last 30 days Last 45 days L…" at bounding box center [934, 95] width 109 height 22
click at [806, 90] on div "Paid Media Performance" at bounding box center [546, 91] width 799 height 13
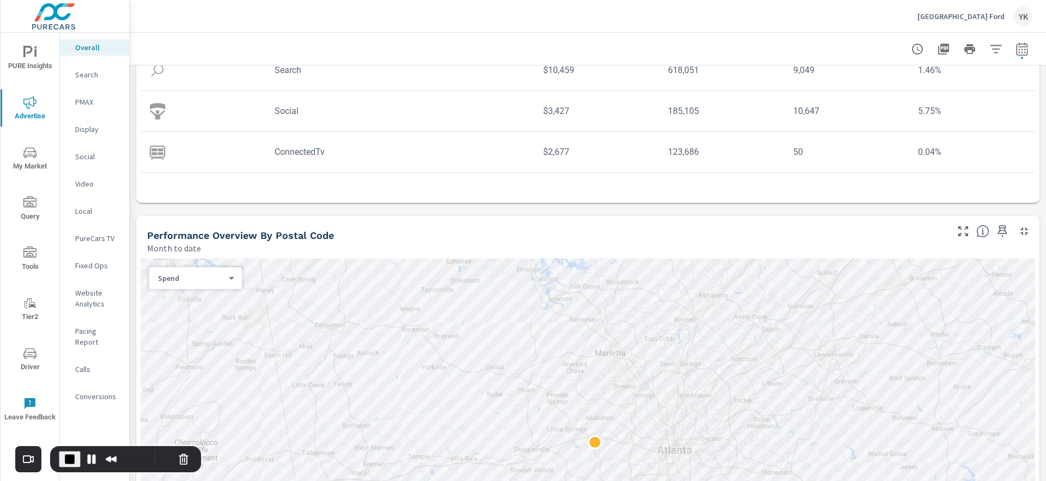
scroll to position [374, 0]
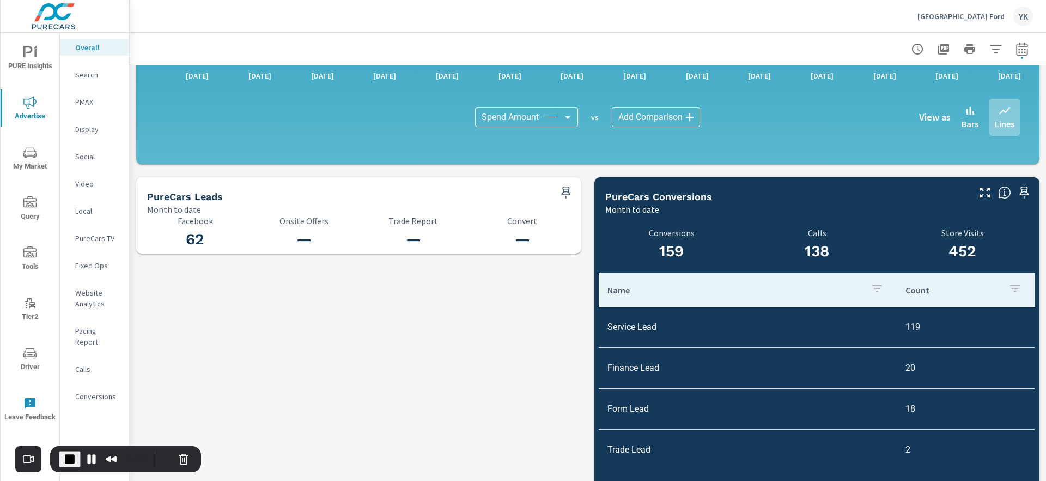
scroll to position [1045, 0]
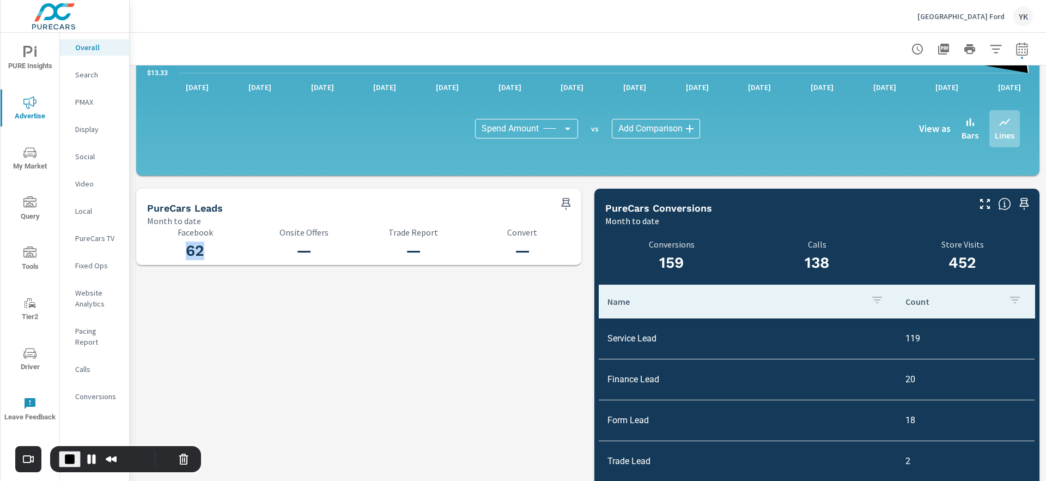
drag, startPoint x: 211, startPoint y: 251, endPoint x: 181, endPoint y: 245, distance: 30.7
click at [180, 245] on h3 "62" at bounding box center [195, 250] width 96 height 19
click at [181, 245] on h3 "62" at bounding box center [195, 250] width 96 height 19
click at [86, 154] on p "Social" at bounding box center [97, 156] width 45 height 11
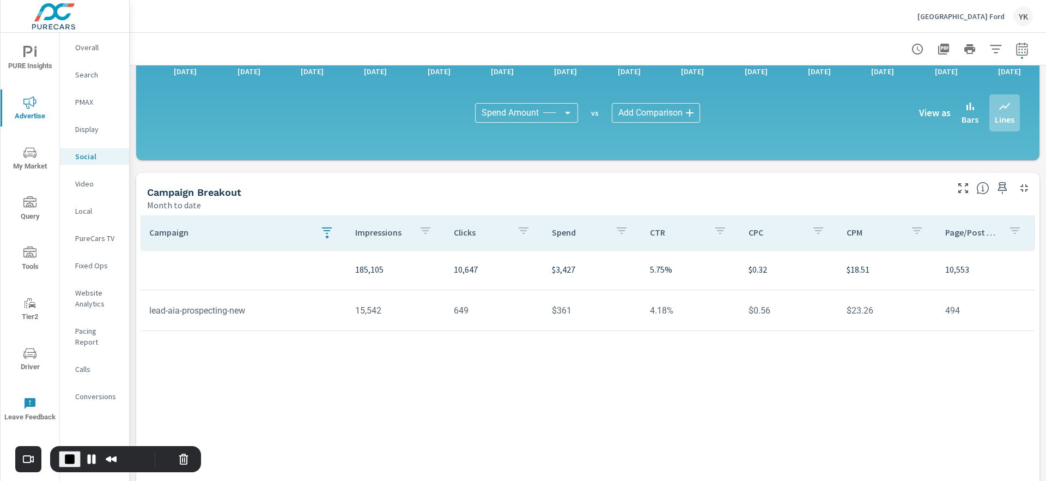
scroll to position [300, 0]
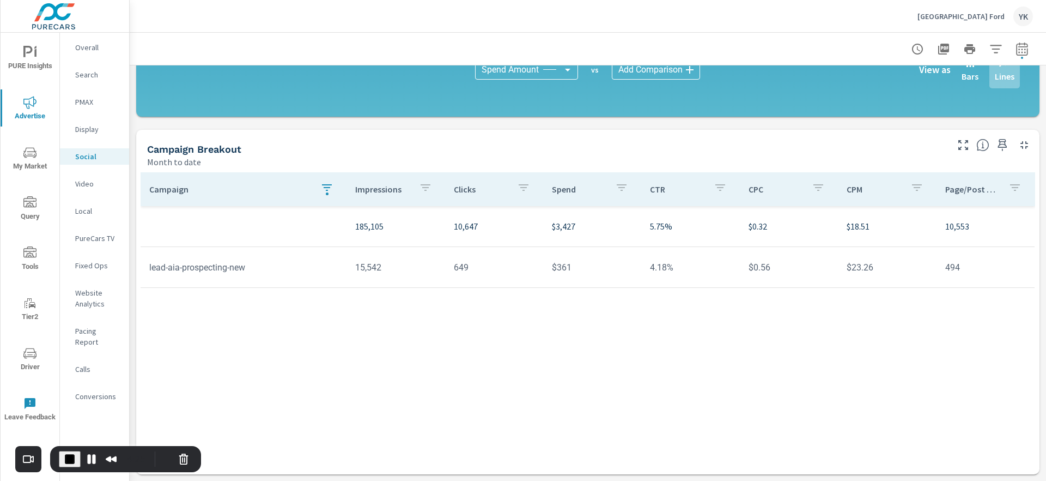
click at [324, 196] on div "button" at bounding box center [326, 189] width 13 height 16
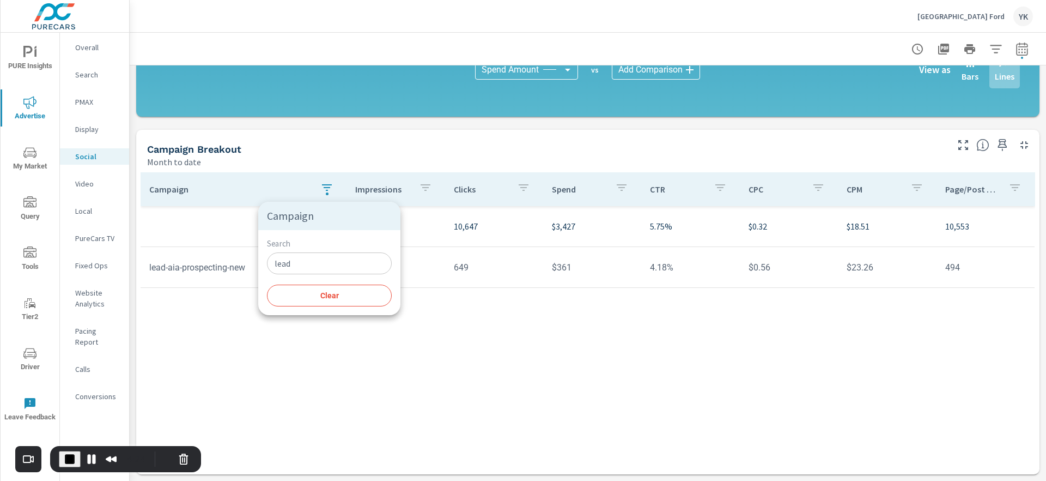
click at [320, 288] on button "Clear" at bounding box center [329, 295] width 125 height 22
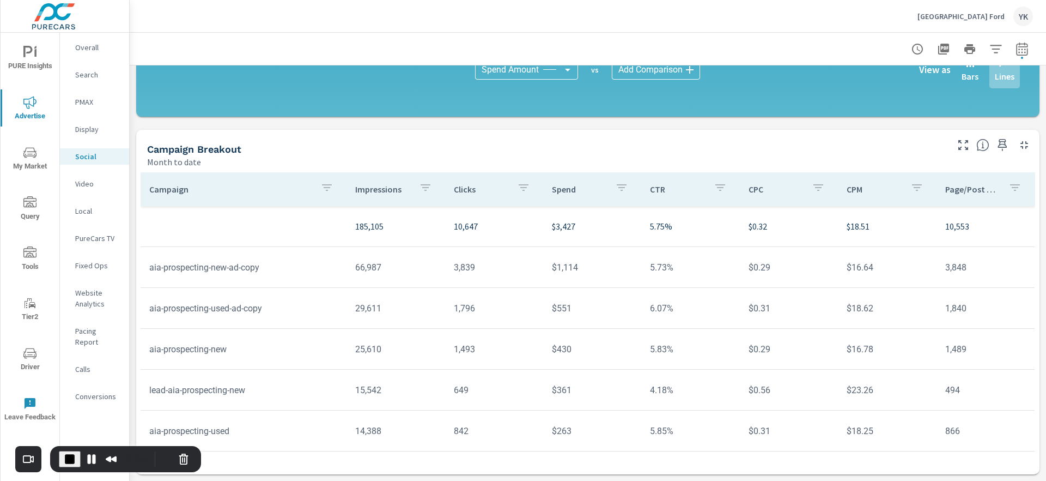
scroll to position [2, 0]
drag, startPoint x: 149, startPoint y: 387, endPoint x: 264, endPoint y: 394, distance: 115.1
click at [264, 394] on td "lead-aia-prospecting-new" at bounding box center [244, 388] width 206 height 28
click at [327, 192] on icon "button" at bounding box center [326, 187] width 13 height 13
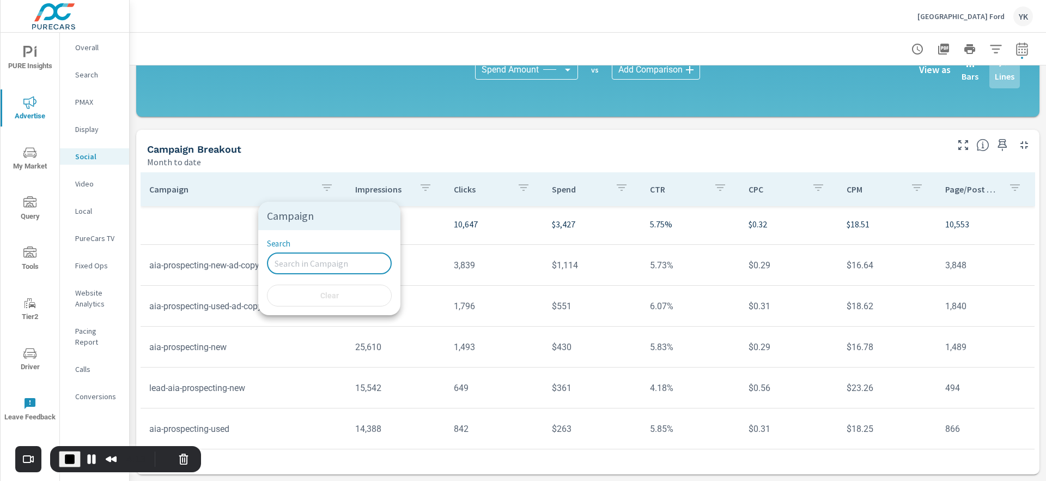
click at [308, 263] on input "Search" at bounding box center [329, 263] width 125 height 22
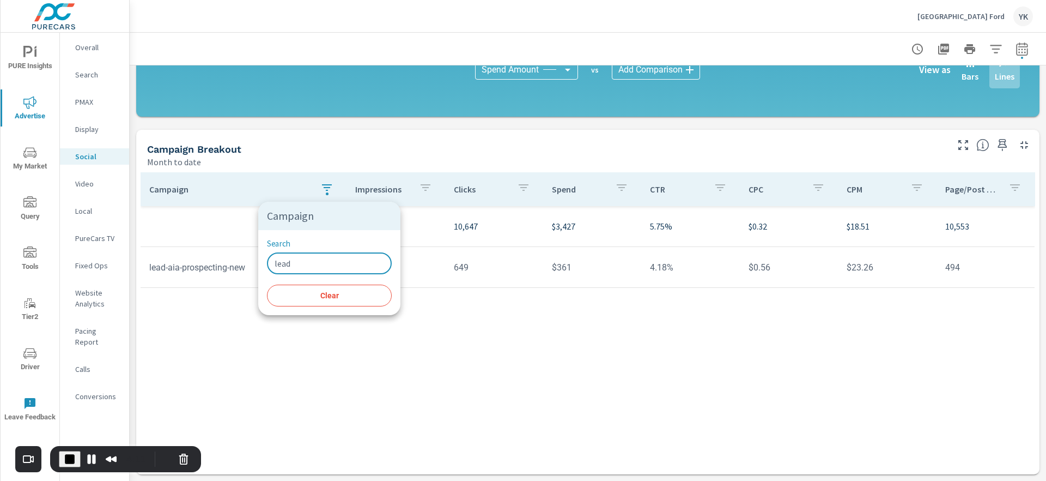
type input "lead"
click at [297, 395] on div at bounding box center [523, 240] width 1046 height 481
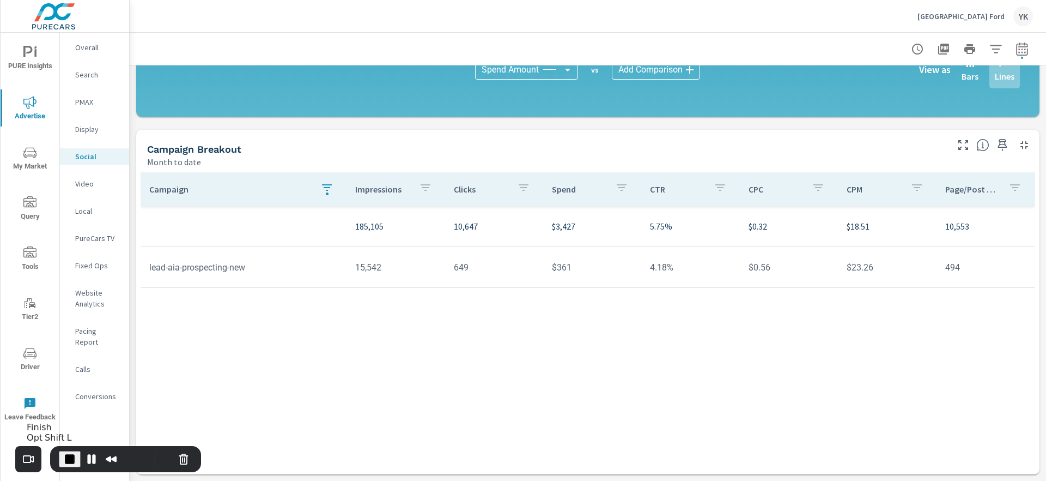
click at [69, 458] on span "End Recording" at bounding box center [69, 458] width 13 height 13
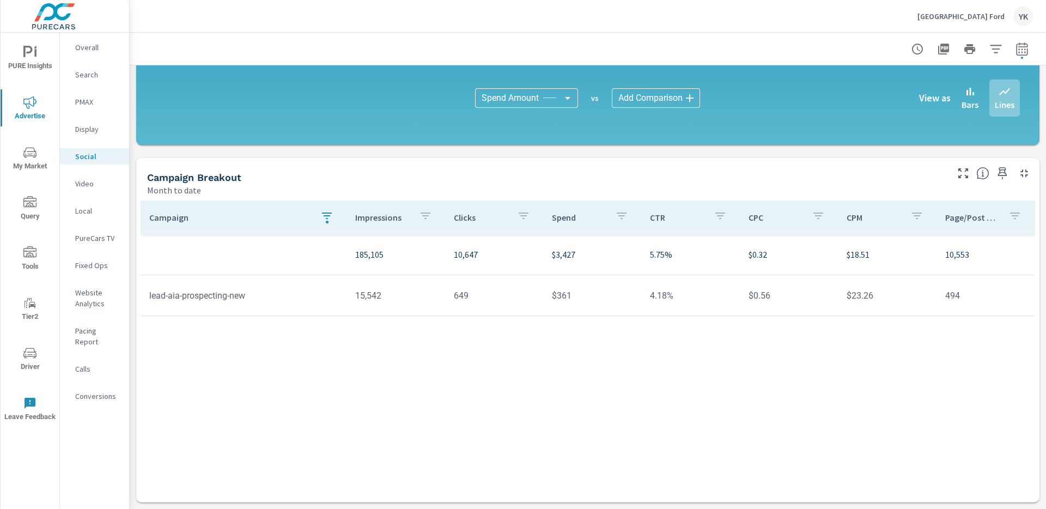
scroll to position [271, 0]
